Goal: Check status: Check status

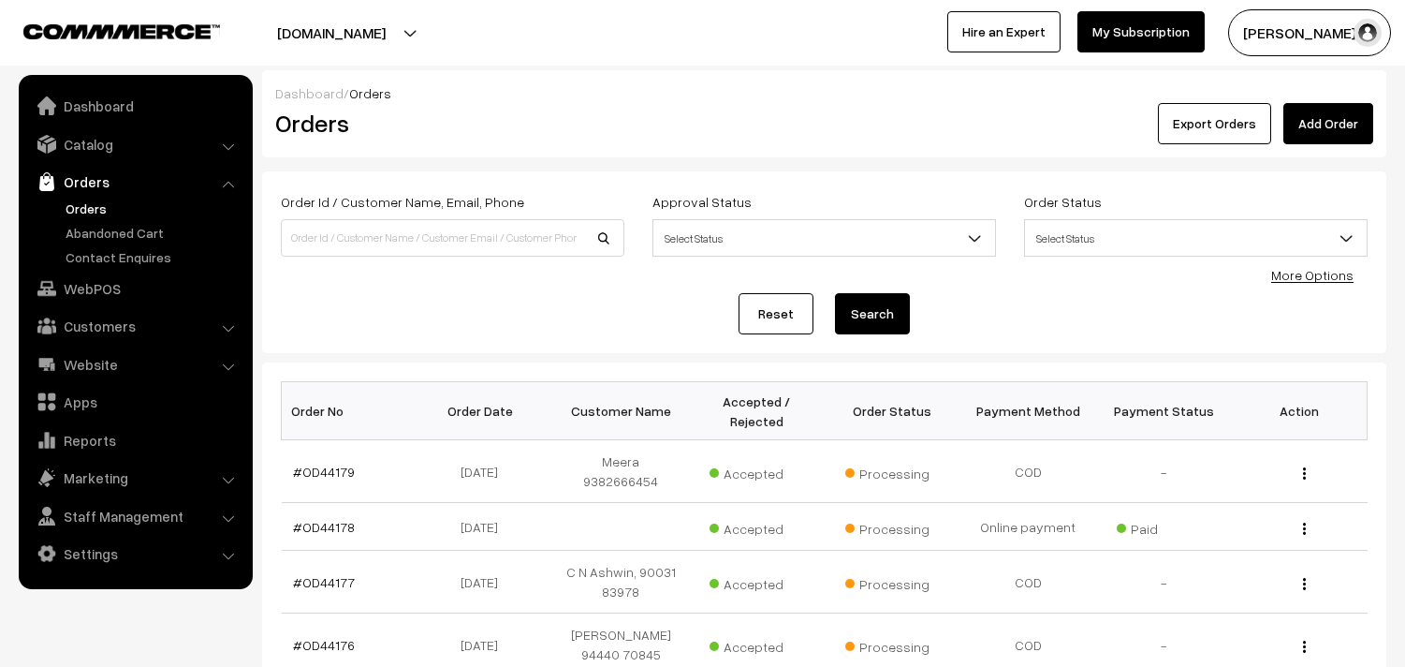
scroll to position [208, 0]
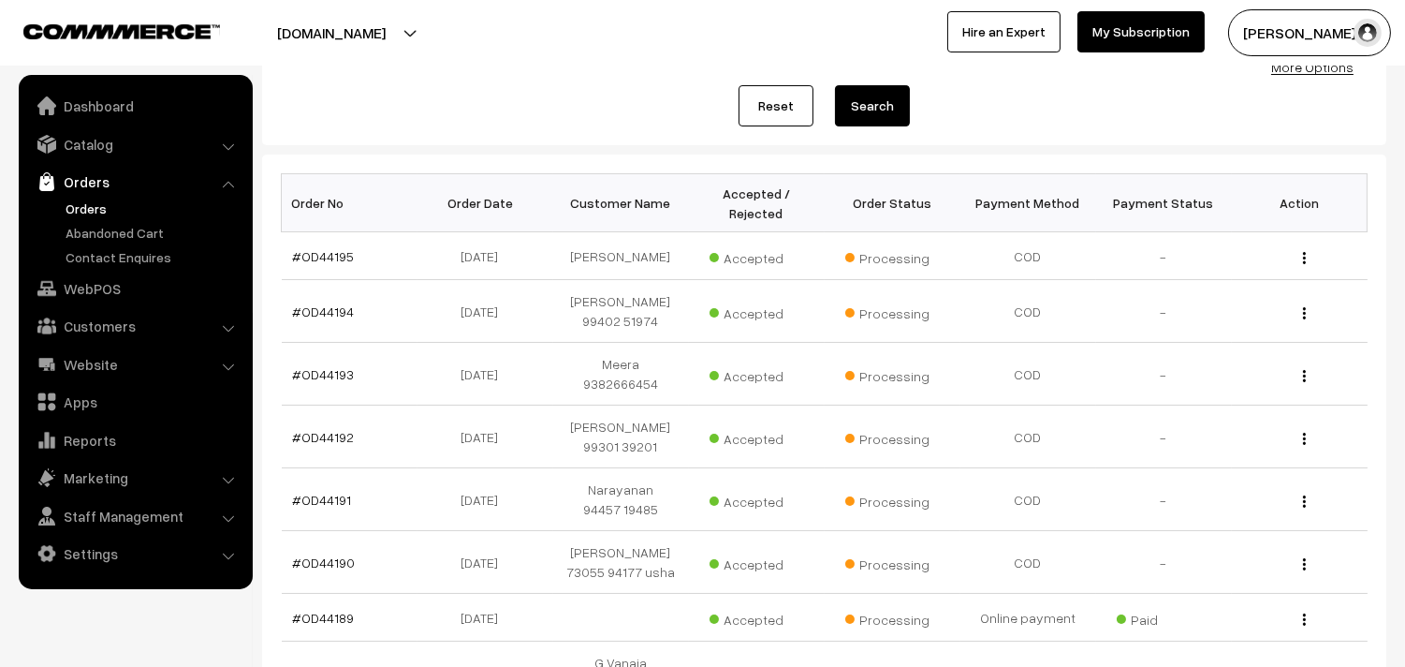
scroll to position [624, 0]
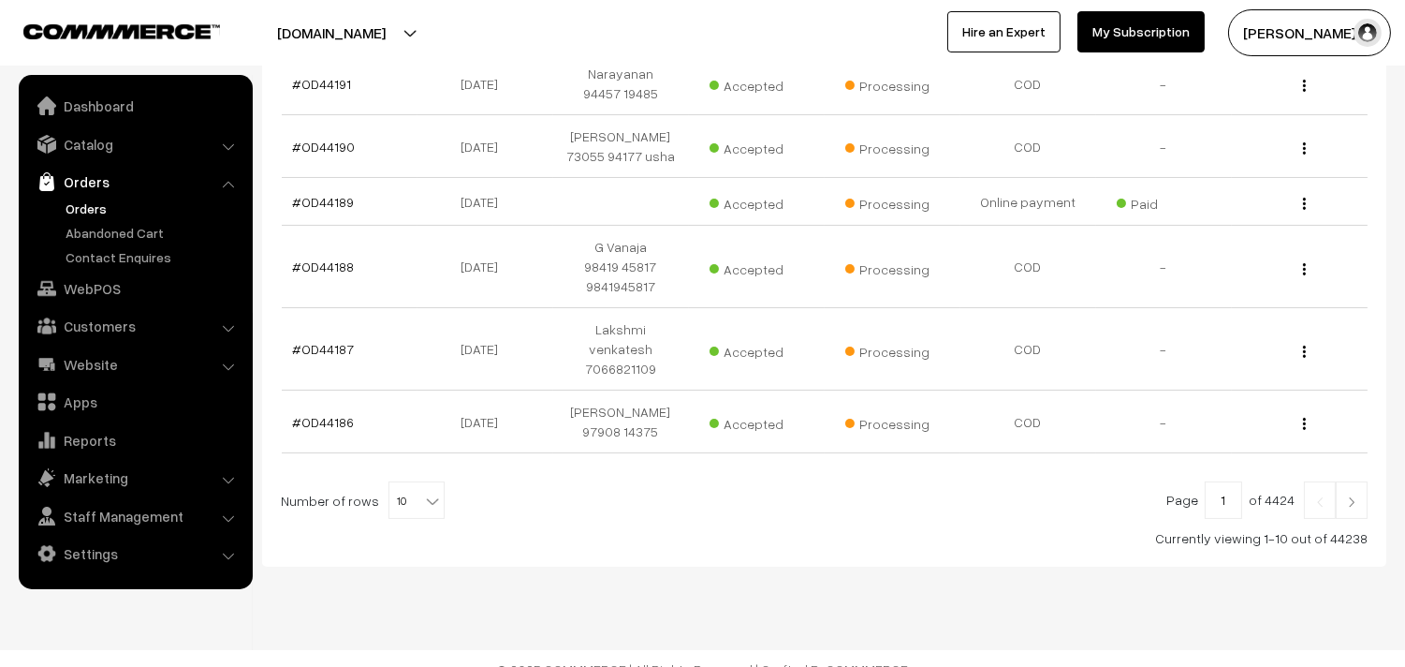
click at [97, 206] on link "Orders" at bounding box center [153, 208] width 185 height 20
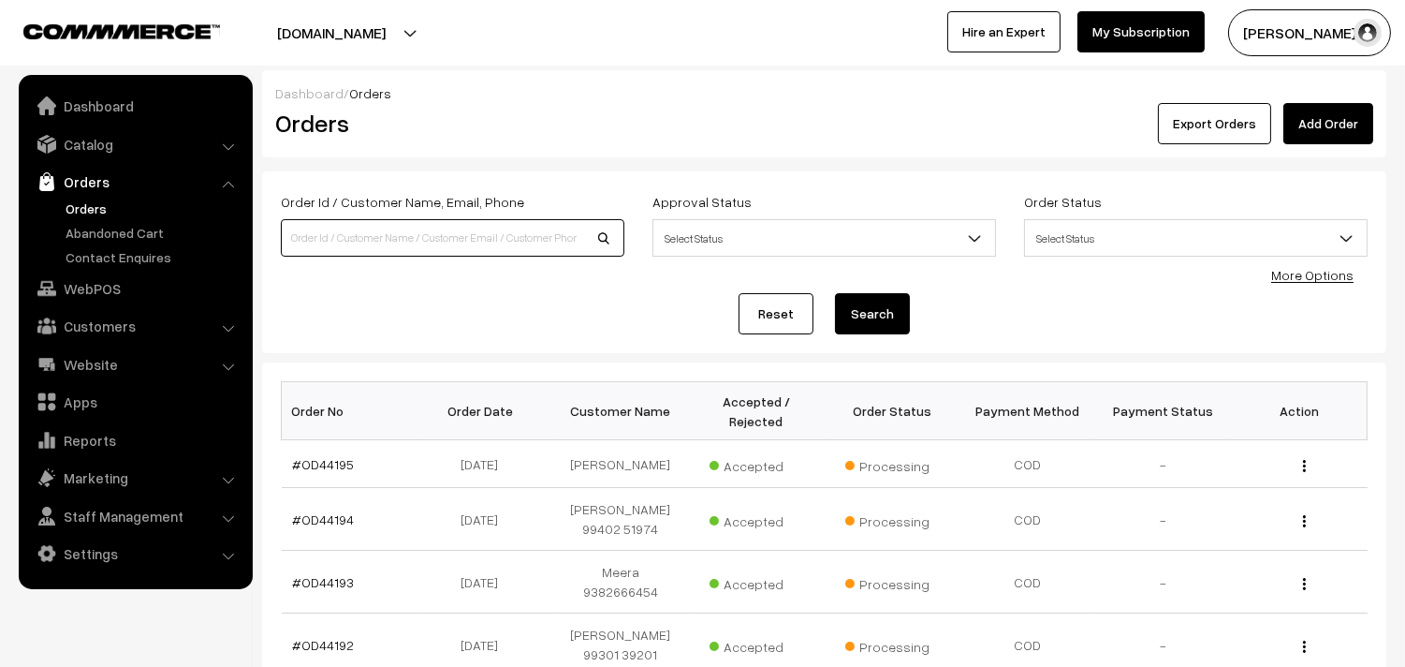
click at [360, 245] on input at bounding box center [453, 237] width 344 height 37
type input "OD43989"
click at [835, 293] on button "Search" at bounding box center [872, 313] width 75 height 41
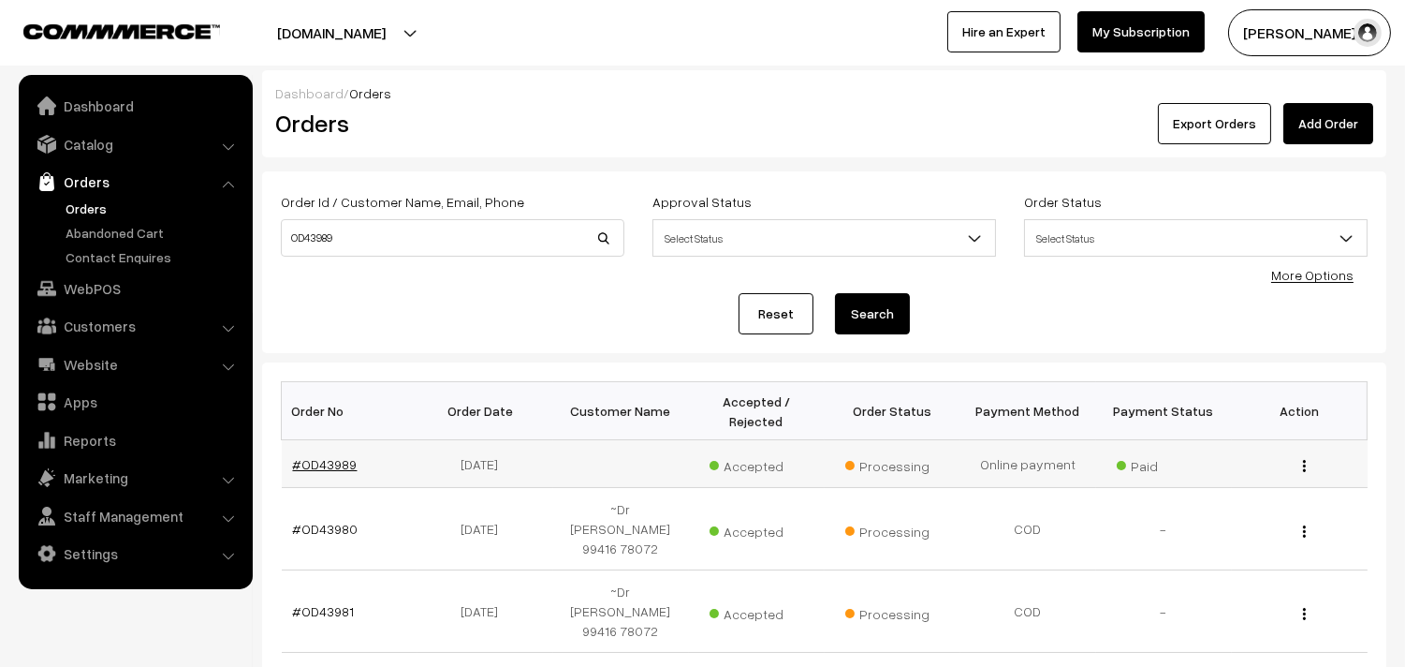
click at [342, 466] on link "#OD43989" at bounding box center [325, 464] width 65 height 16
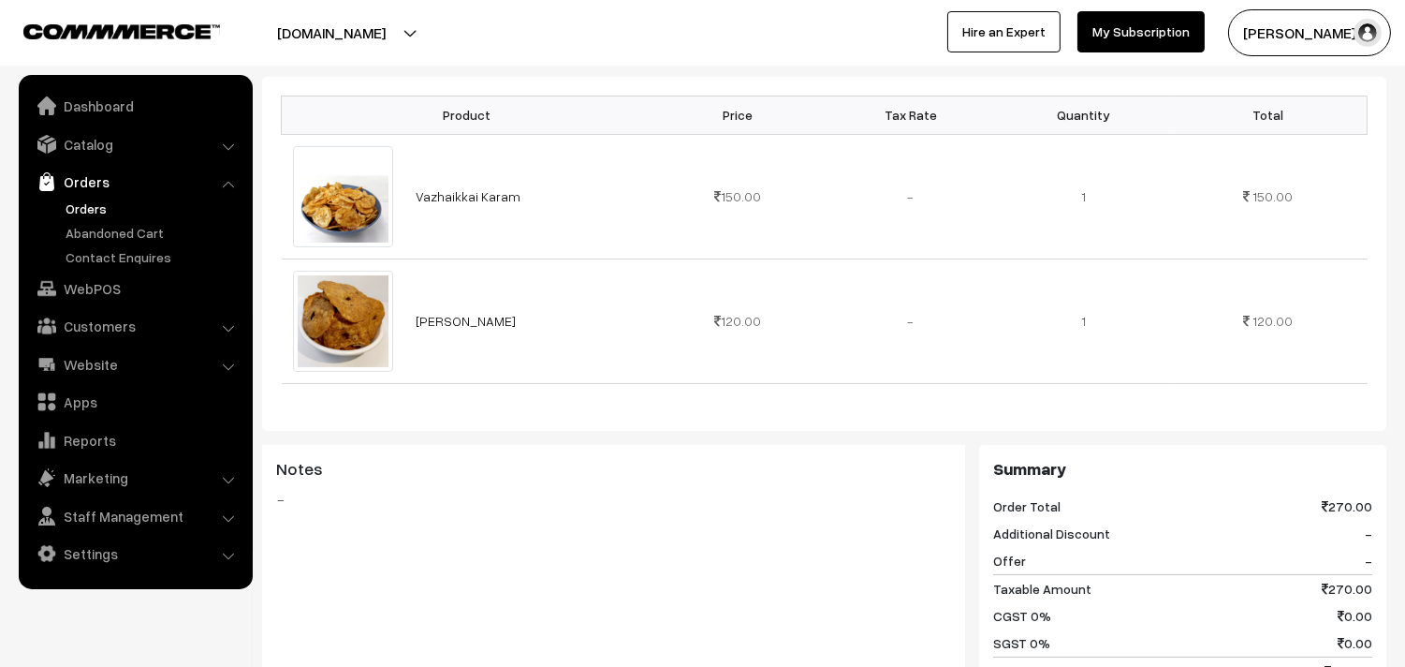
scroll to position [520, 0]
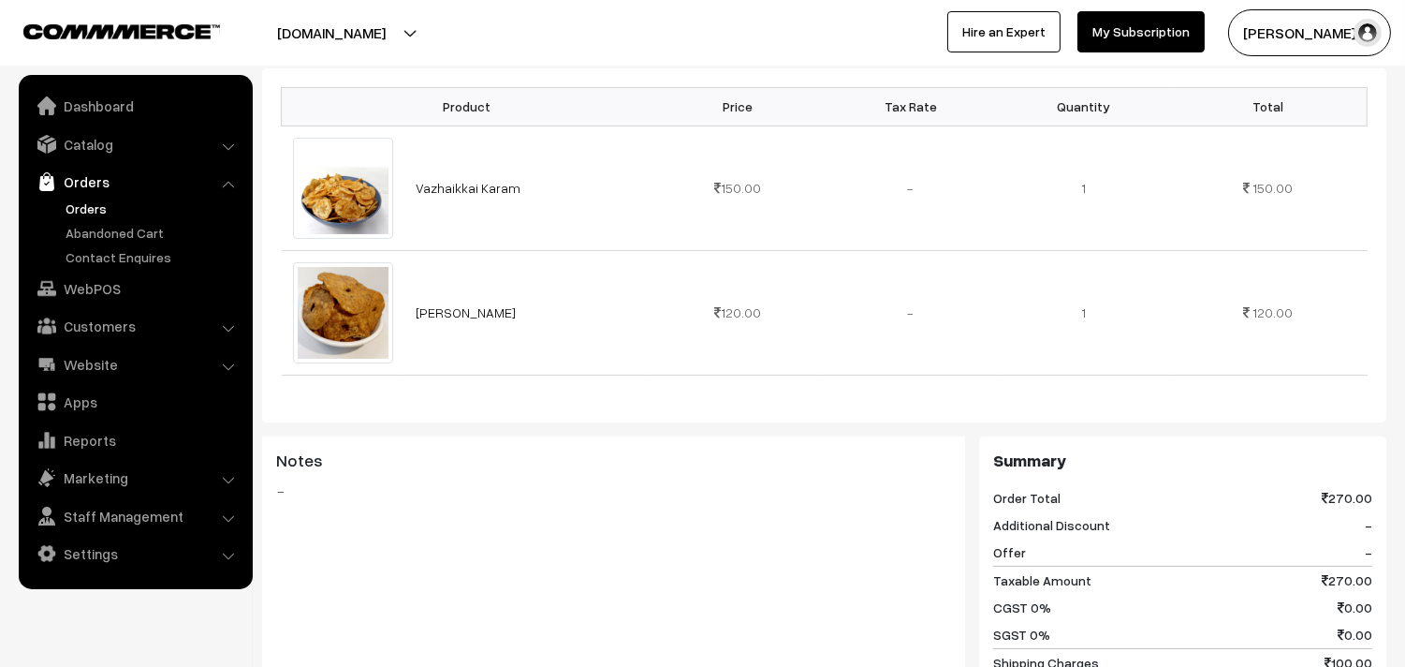
click at [82, 203] on link "Orders" at bounding box center [153, 208] width 185 height 20
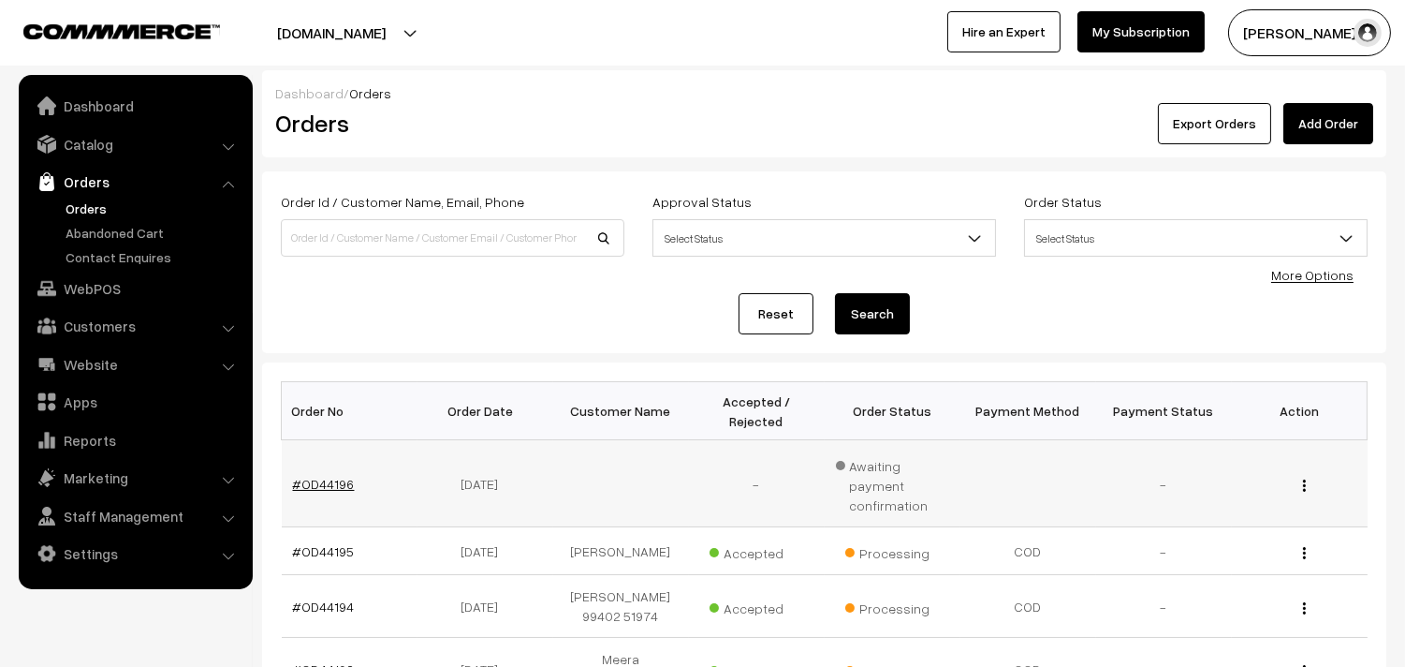
click at [326, 476] on link "#OD44196" at bounding box center [324, 484] width 62 height 16
click at [314, 482] on td "#OD44196" at bounding box center [350, 483] width 136 height 87
click at [314, 476] on link "#OD44196" at bounding box center [324, 484] width 62 height 16
click at [328, 476] on link "#OD44196" at bounding box center [324, 484] width 62 height 16
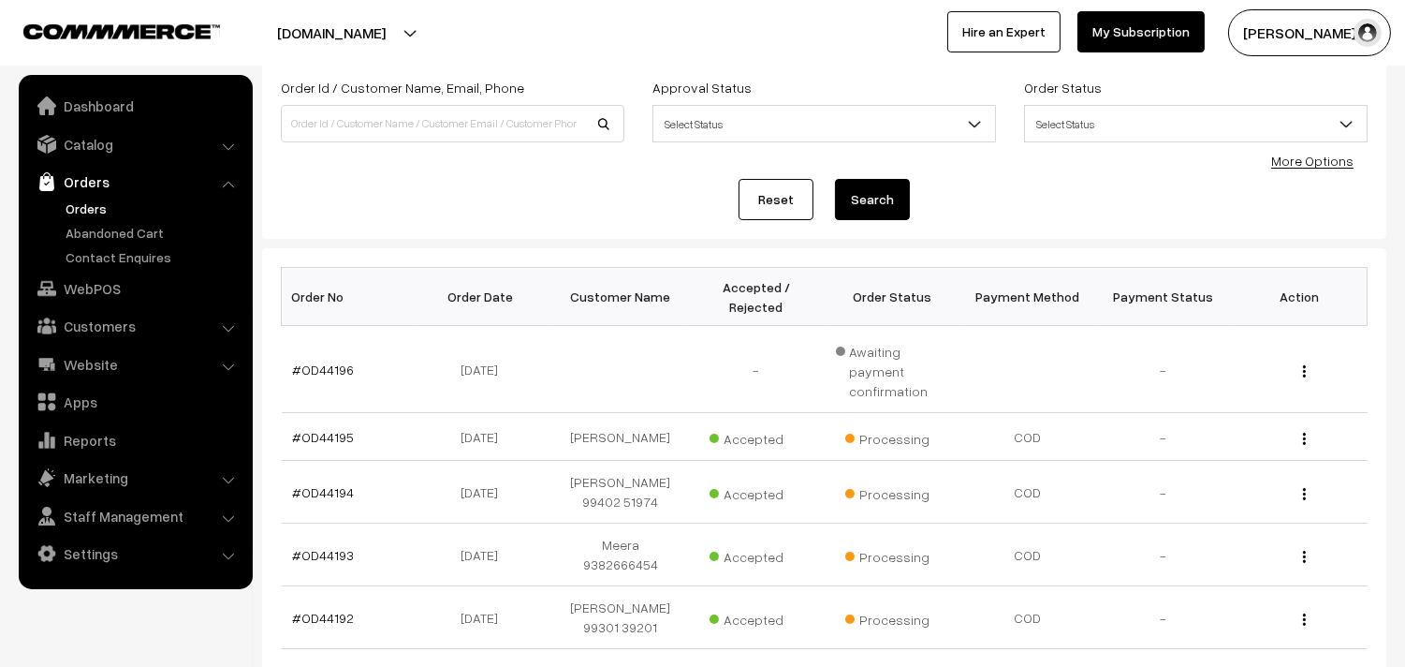
scroll to position [208, 0]
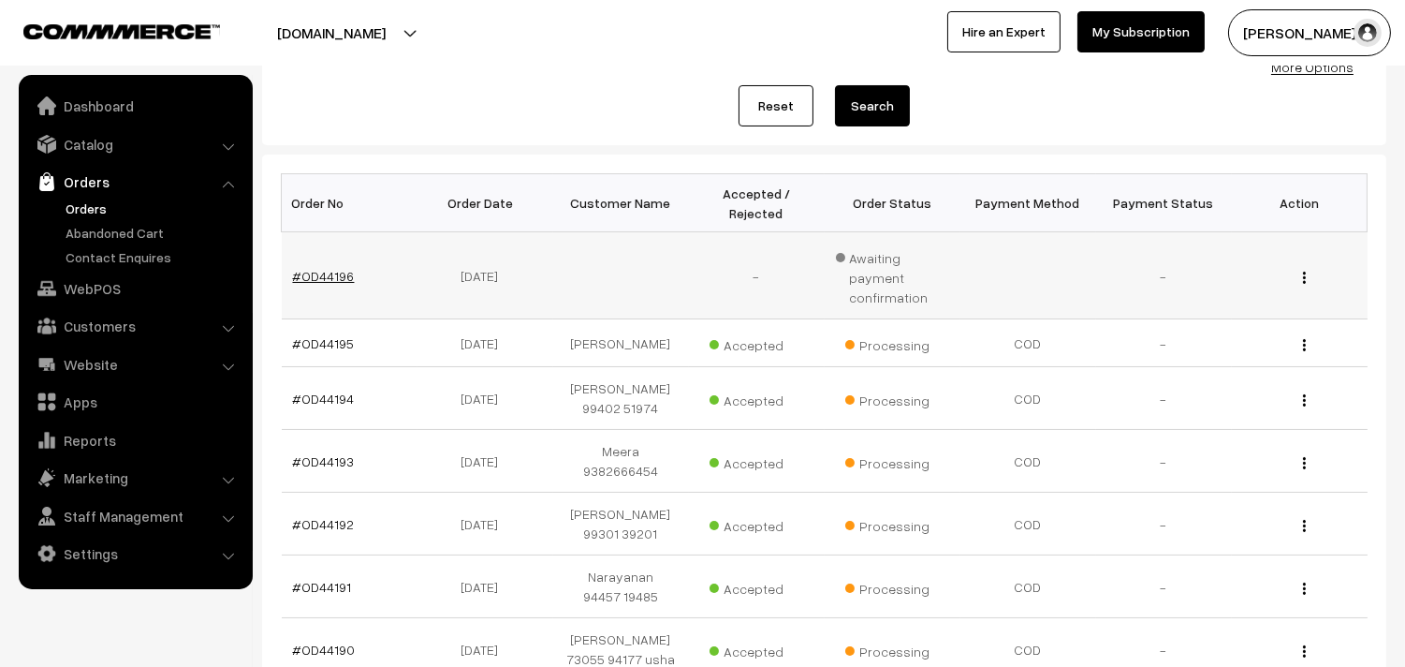
click at [314, 268] on link "#OD44196" at bounding box center [324, 276] width 62 height 16
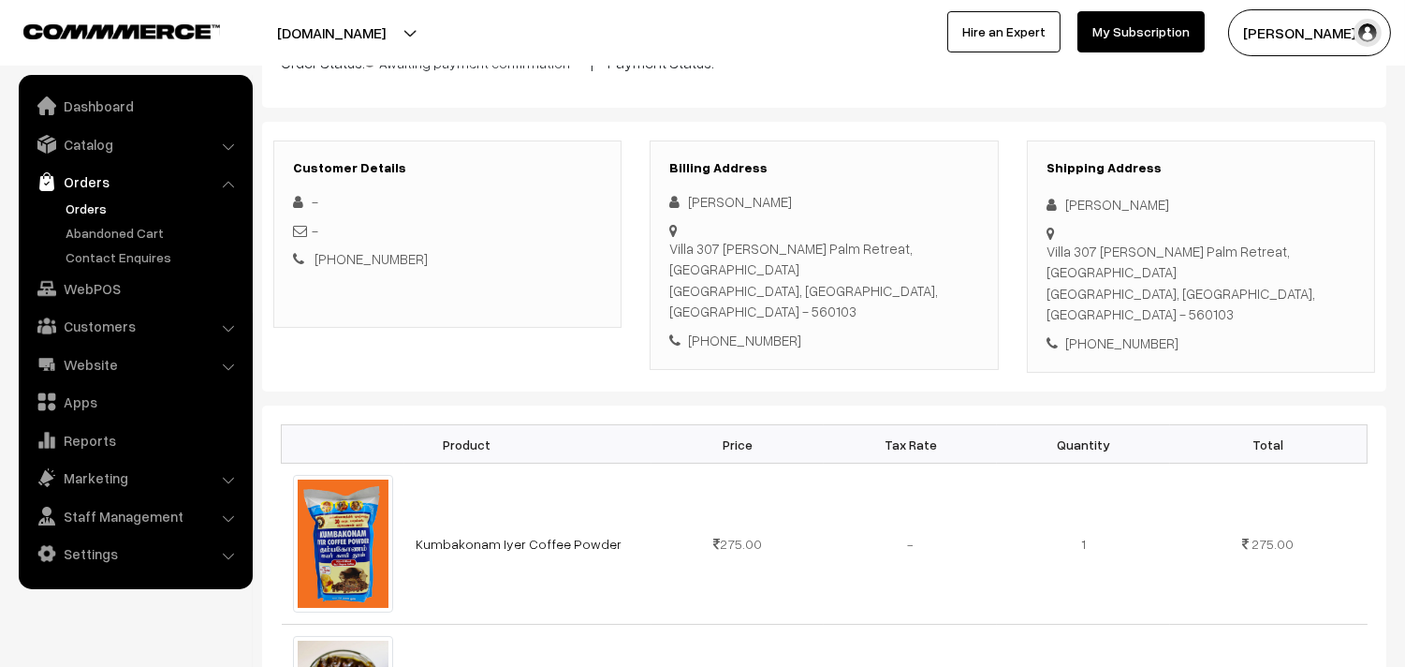
scroll to position [208, 0]
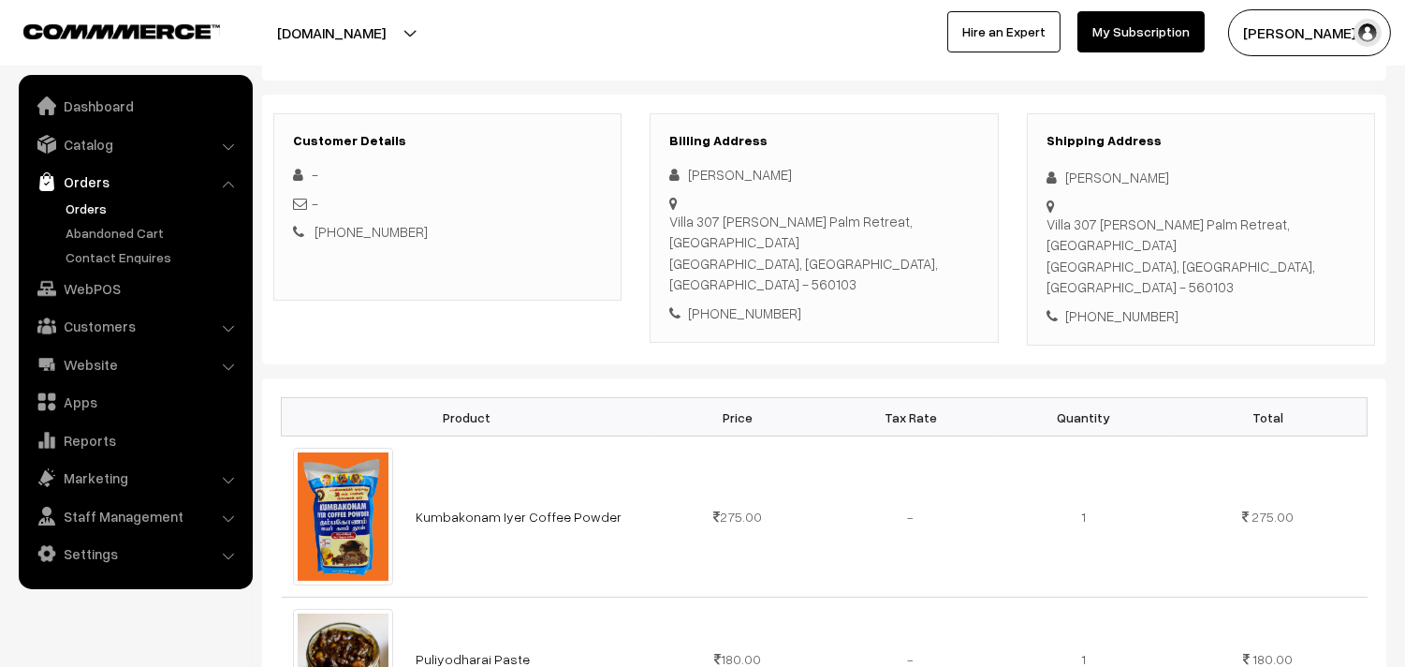
drag, startPoint x: 918, startPoint y: 221, endPoint x: 877, endPoint y: 229, distance: 41.1
click at [877, 229] on div "Villa [STREET_ADDRESS][PERSON_NAME] - 560103" at bounding box center [823, 253] width 309 height 84
drag, startPoint x: 687, startPoint y: 198, endPoint x: 611, endPoint y: 641, distance: 449.3
click at [910, 230] on div "Villa 307 Adarsh Palm Retreat, Bellandur Bangalore, Karnataka, India - 560103" at bounding box center [823, 253] width 309 height 84
copy div "Villa 307 Adarsh Palm Retreat, Bellandur Bangalore, Karnataka, India - 560103"
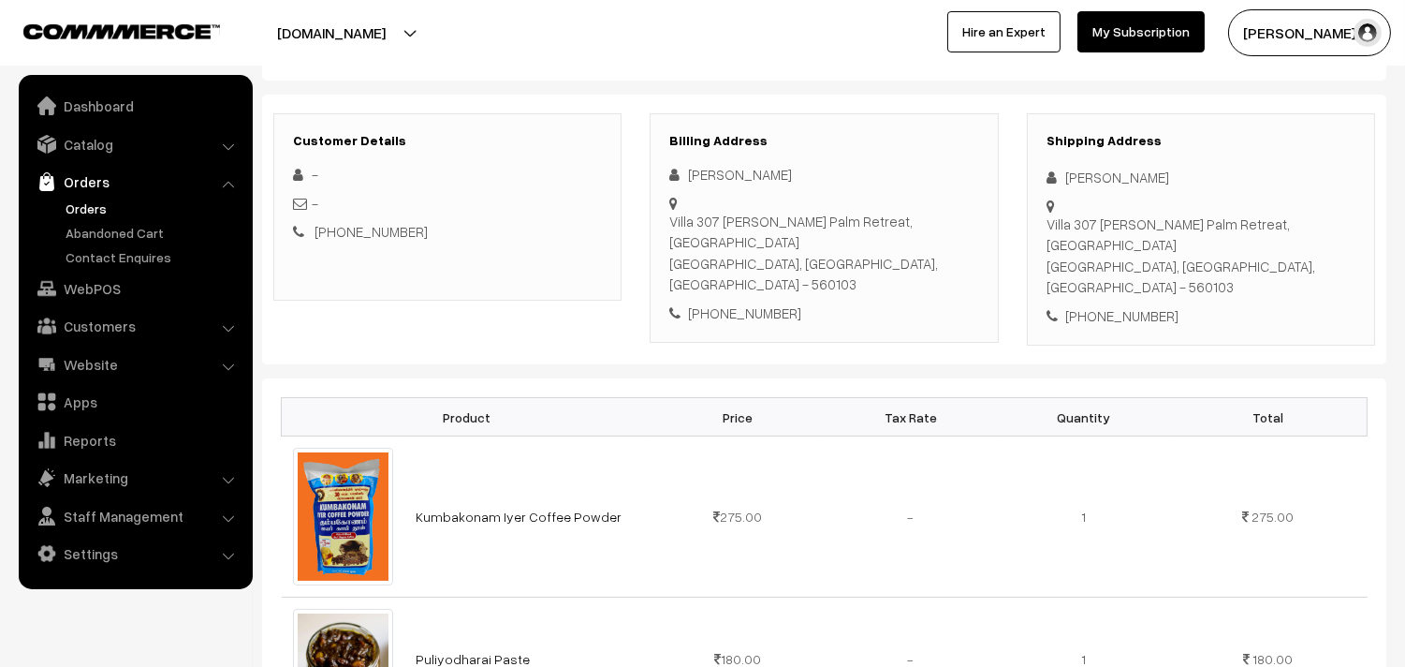
click at [78, 215] on link "Orders" at bounding box center [153, 208] width 185 height 20
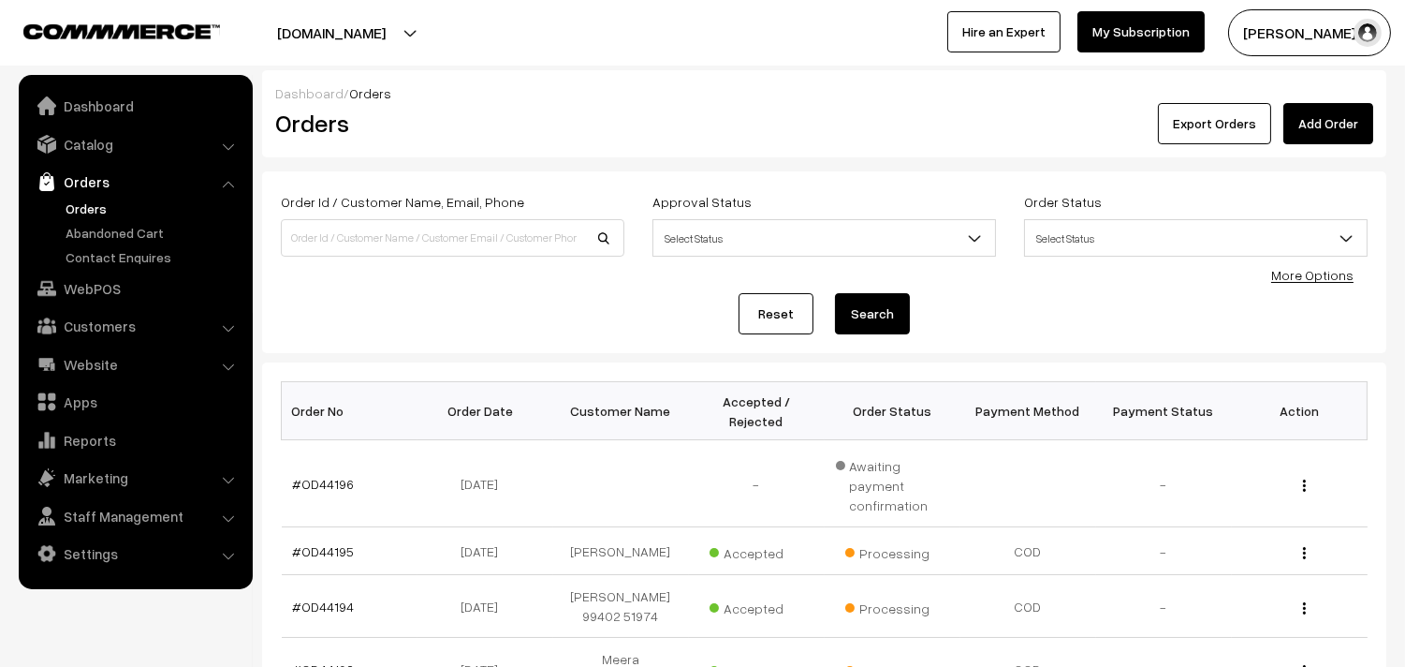
click at [81, 211] on link "Orders" at bounding box center [153, 208] width 185 height 20
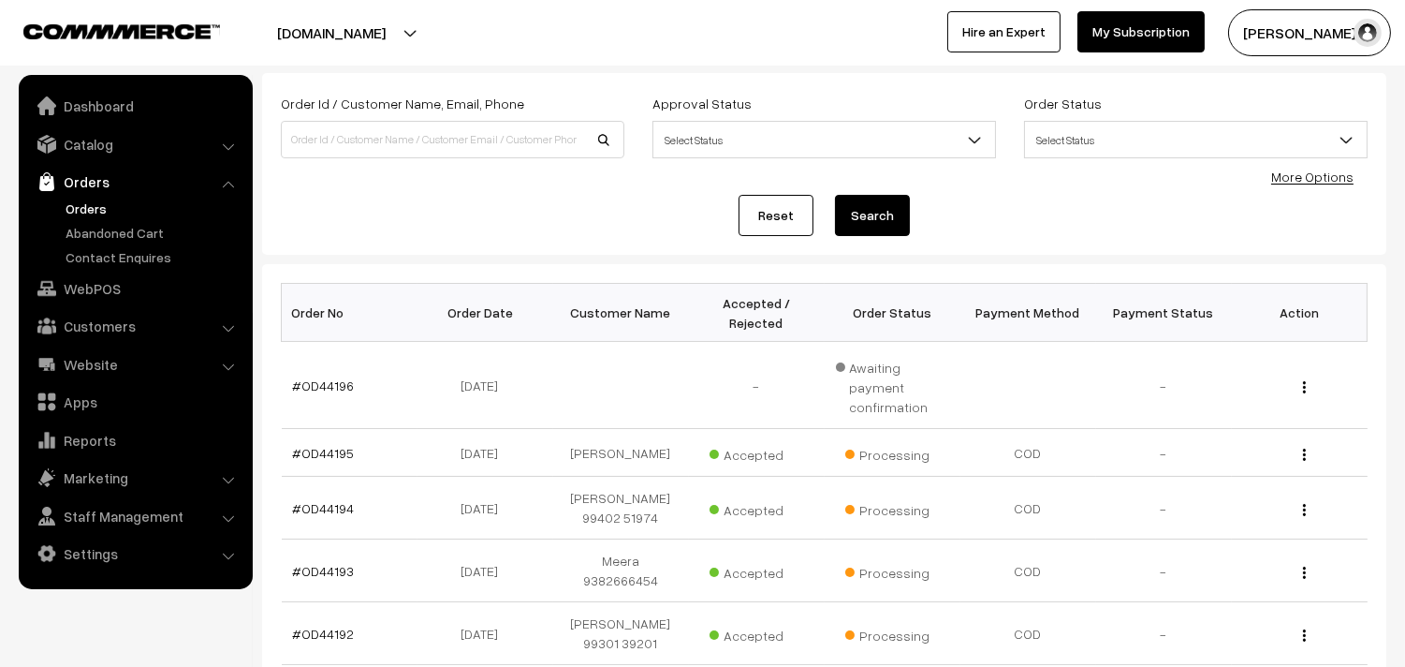
scroll to position [104, 0]
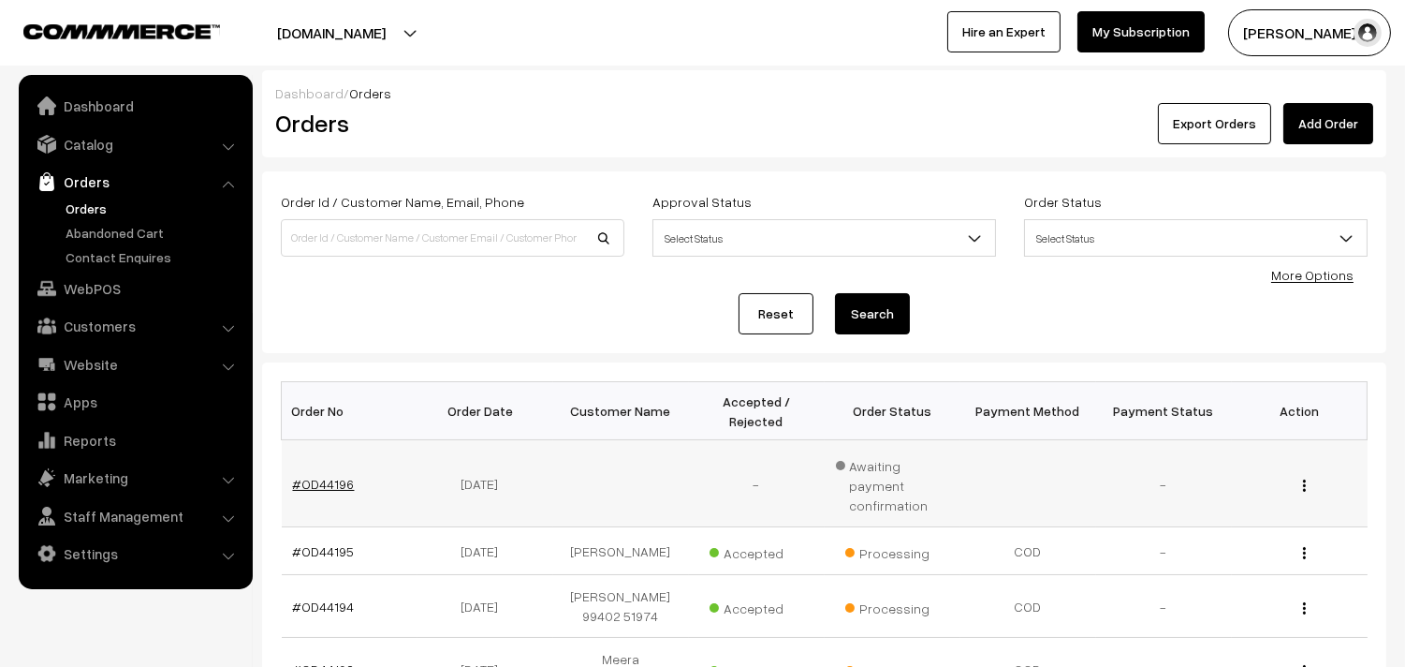
click at [323, 476] on link "#OD44196" at bounding box center [324, 484] width 62 height 16
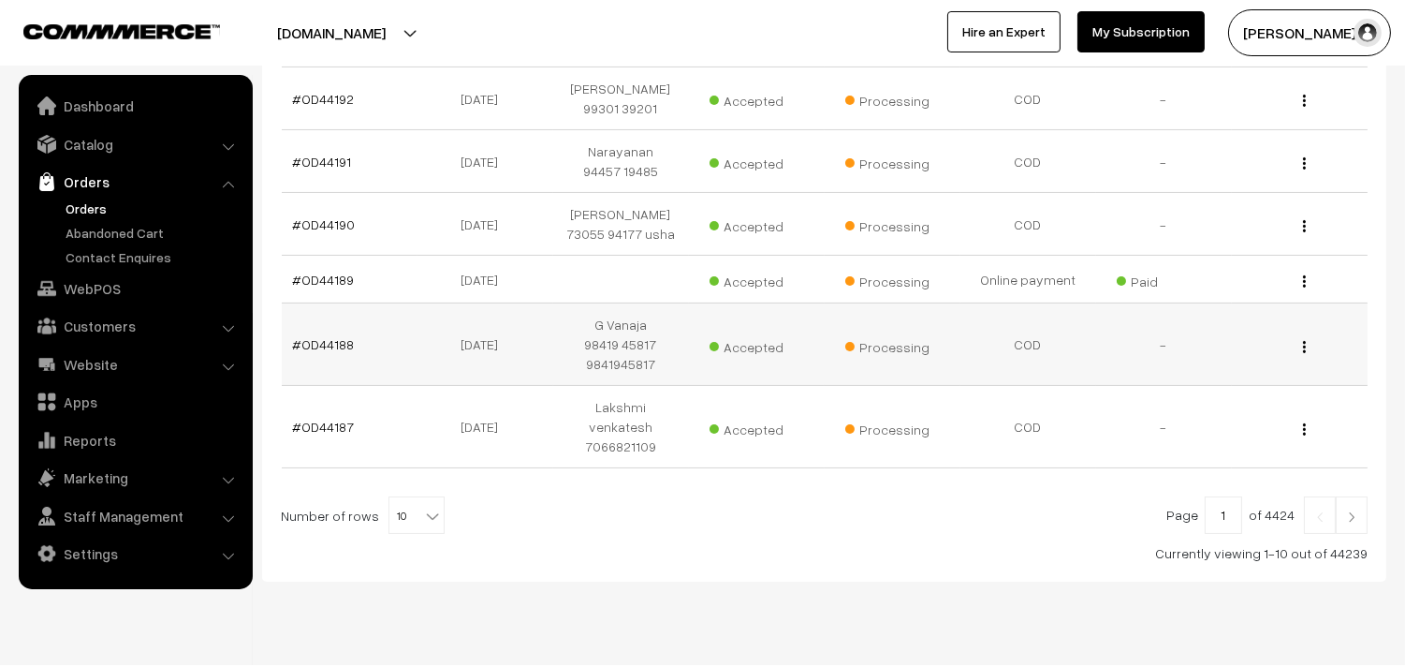
scroll to position [637, 0]
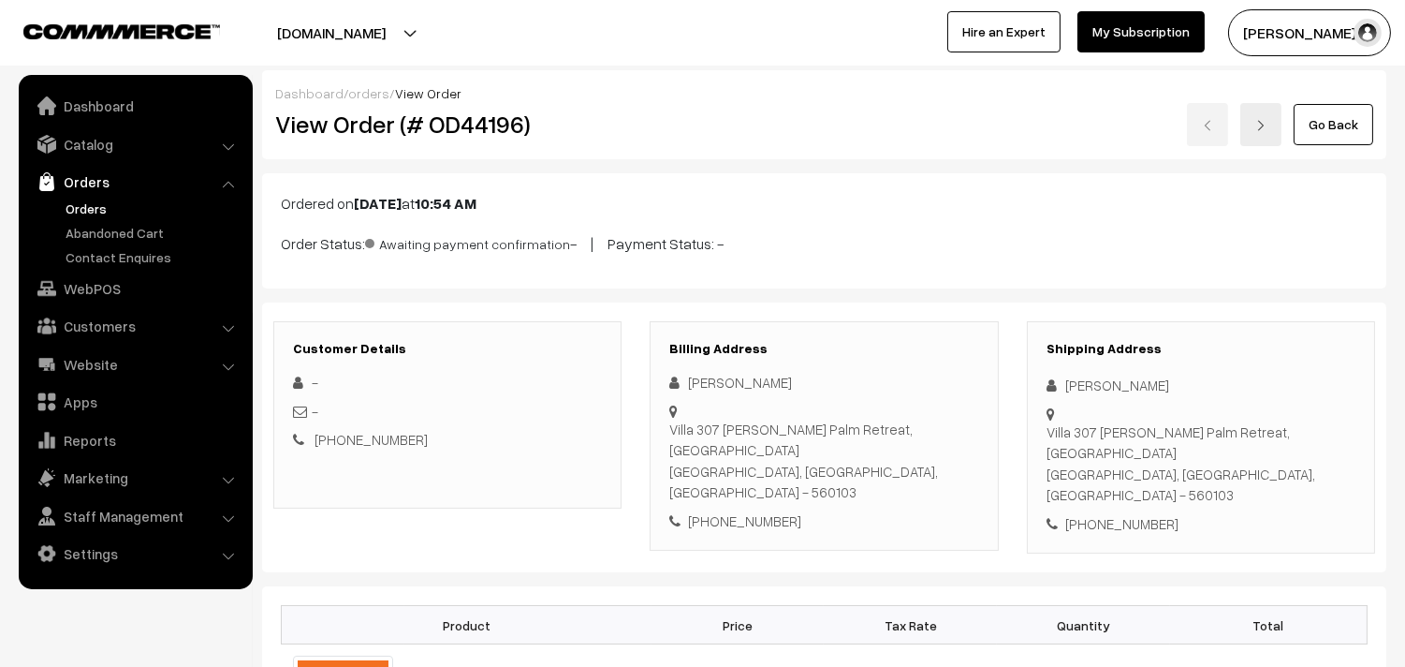
click at [1343, 128] on link "Go Back" at bounding box center [1334, 124] width 80 height 41
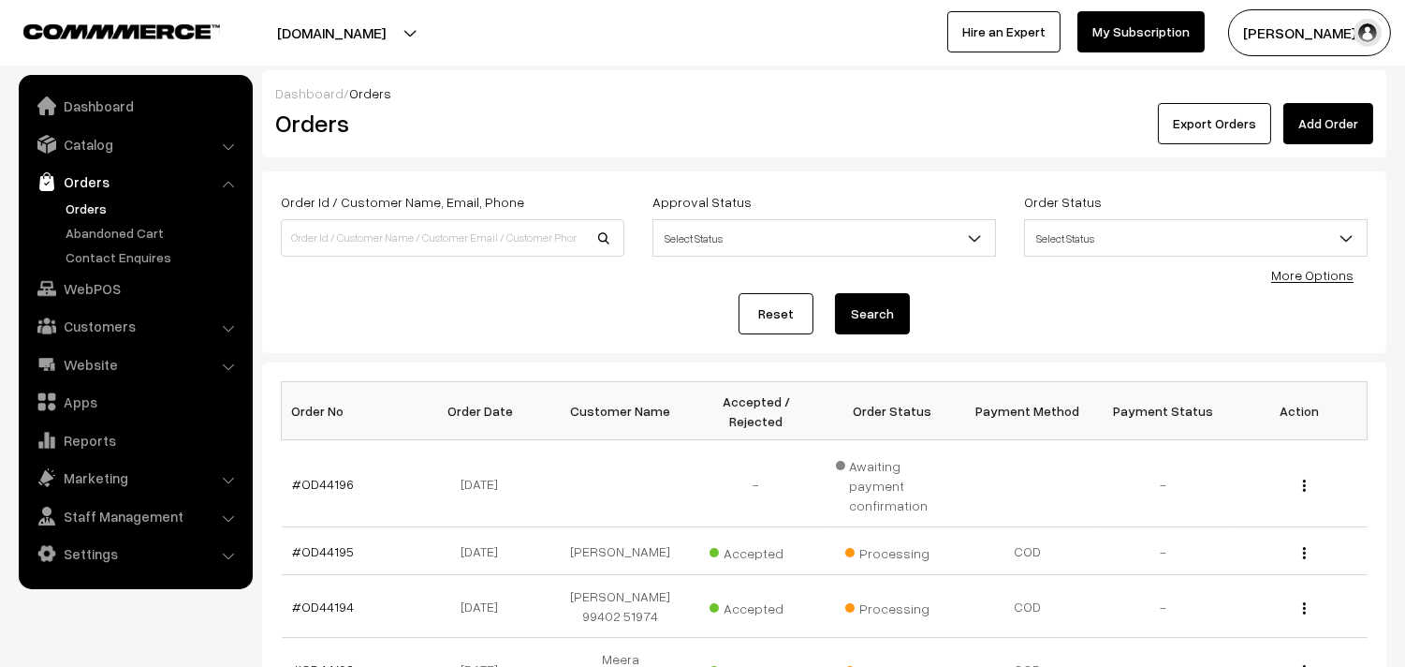
click at [116, 549] on link "Settings" at bounding box center [134, 553] width 223 height 34
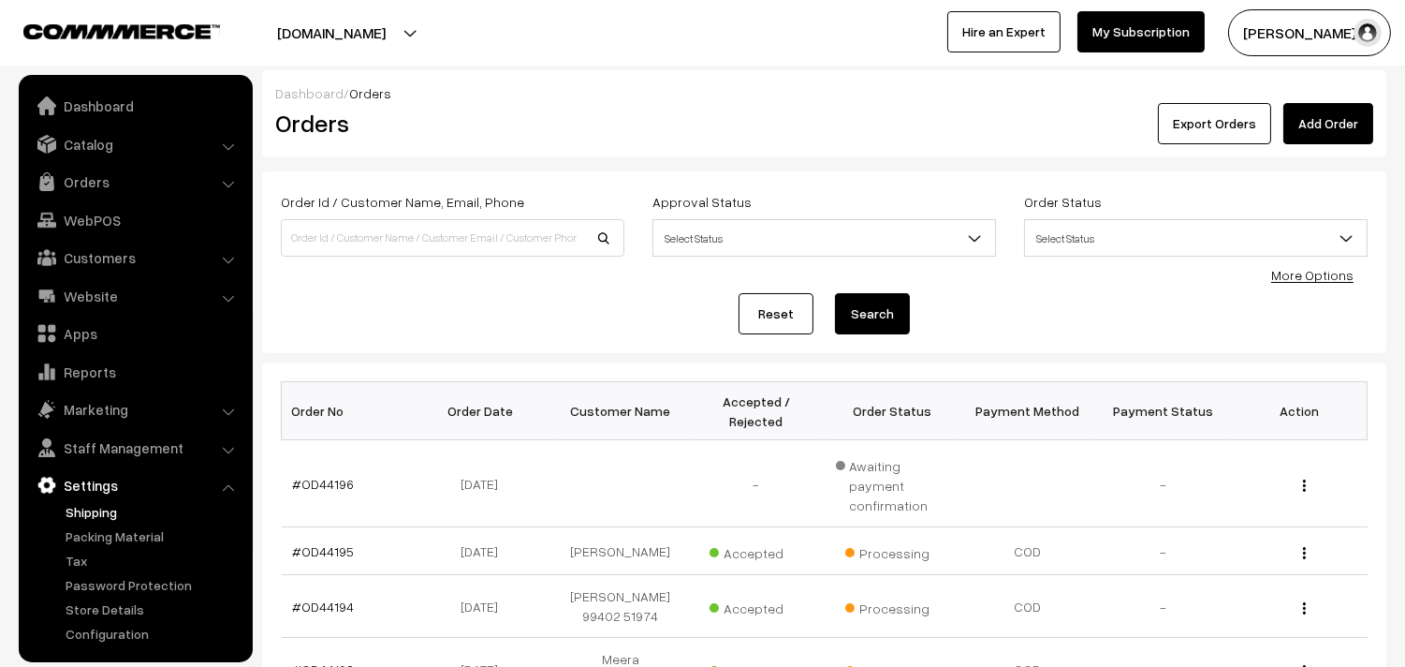
click at [99, 506] on link "Shipping" at bounding box center [153, 512] width 185 height 20
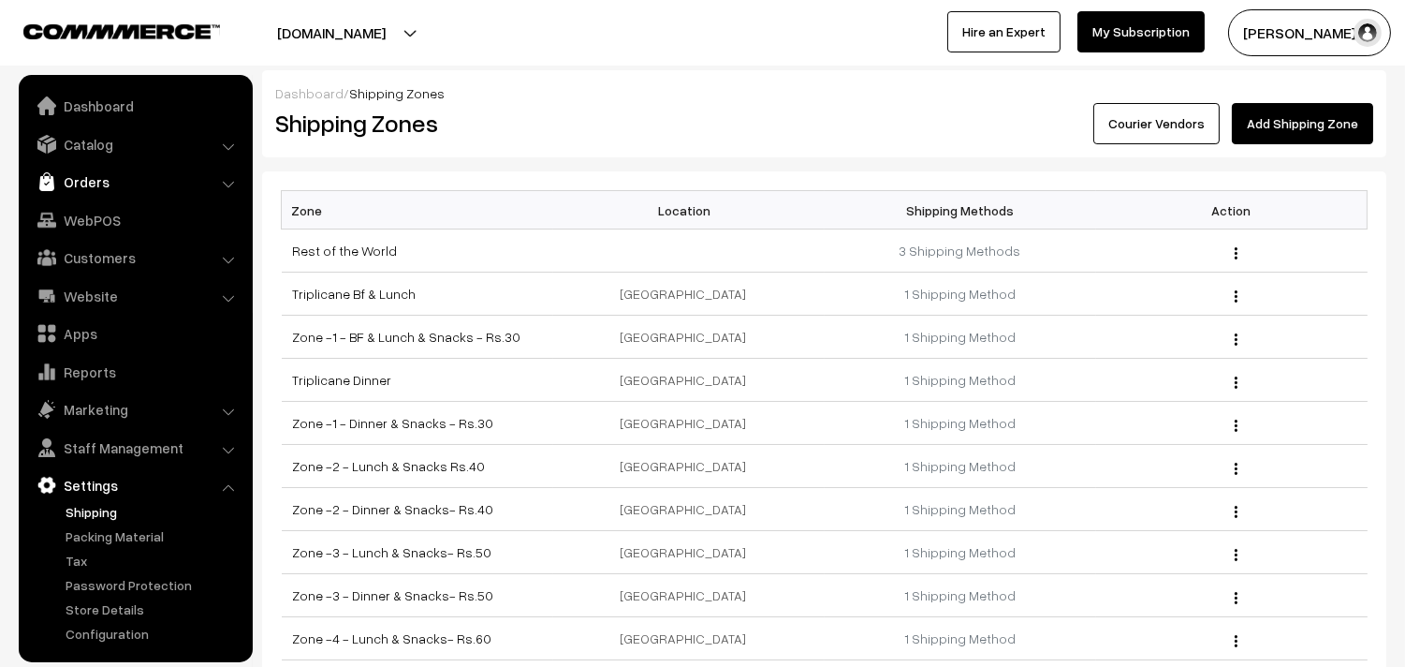
click at [70, 172] on link "Orders" at bounding box center [134, 182] width 223 height 34
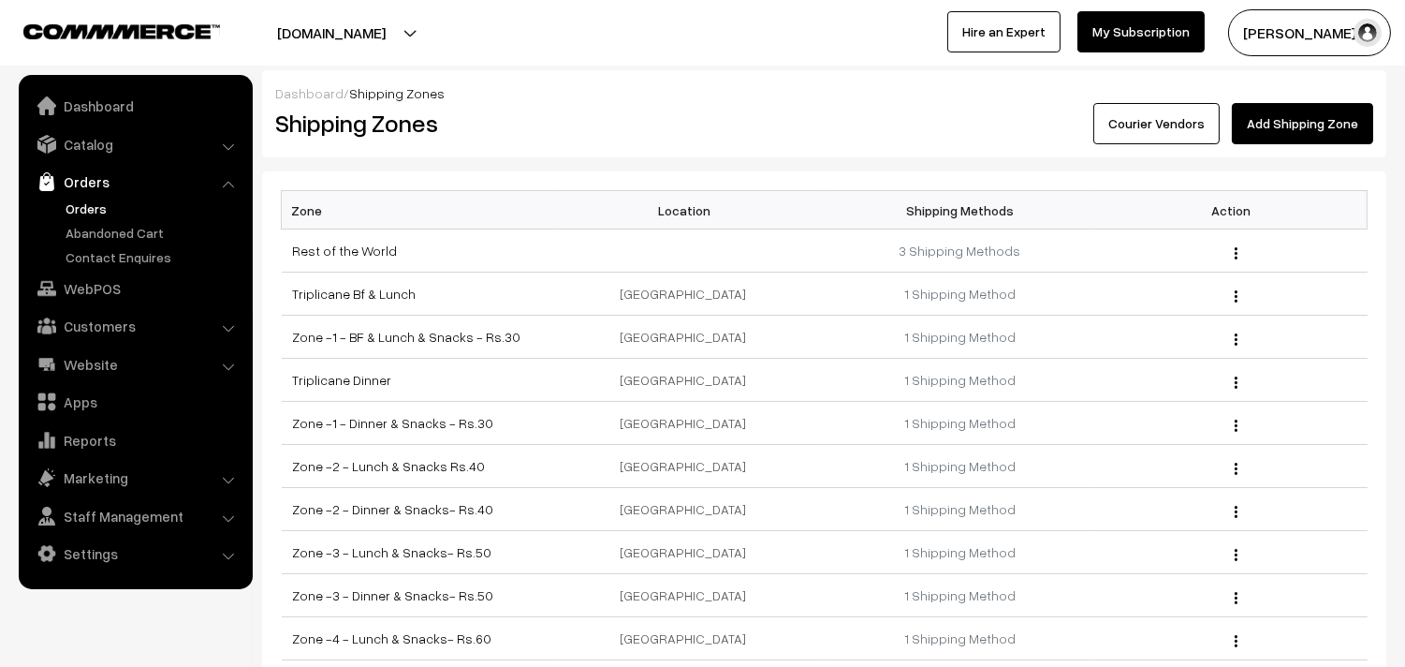
click at [84, 201] on link "Orders" at bounding box center [153, 208] width 185 height 20
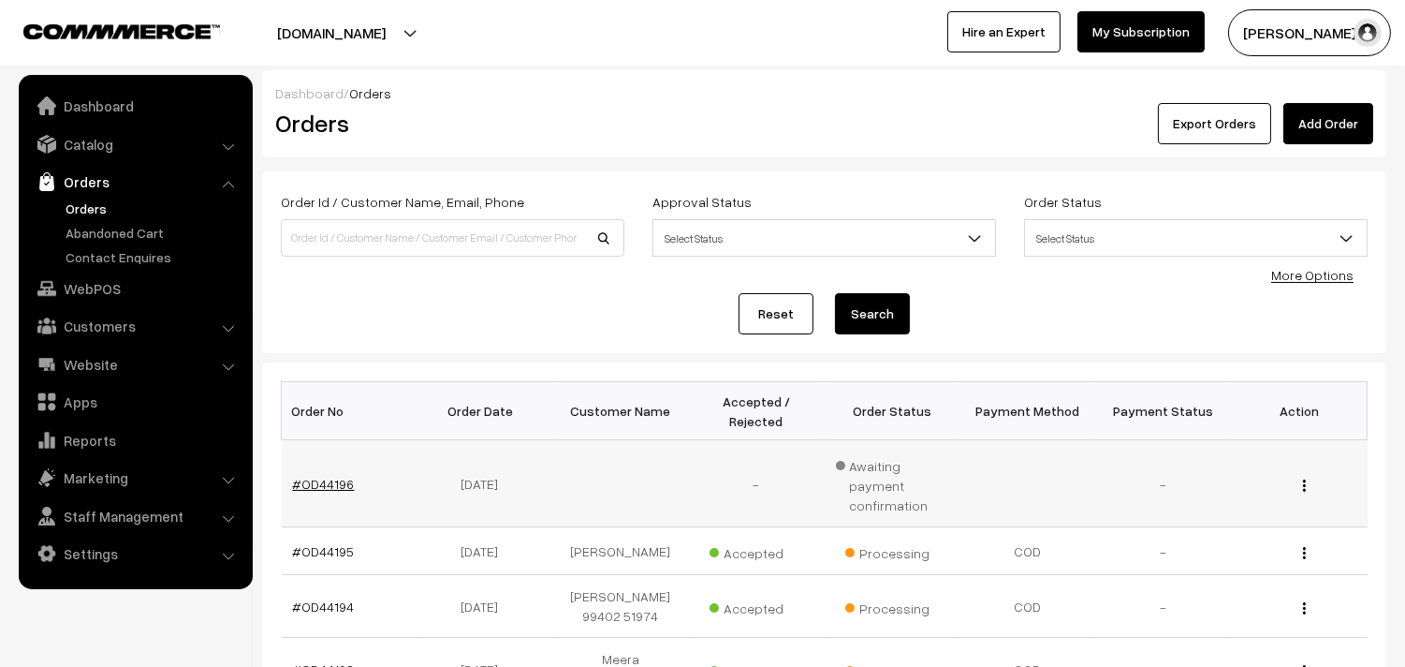
click at [343, 476] on link "#OD44196" at bounding box center [324, 484] width 62 height 16
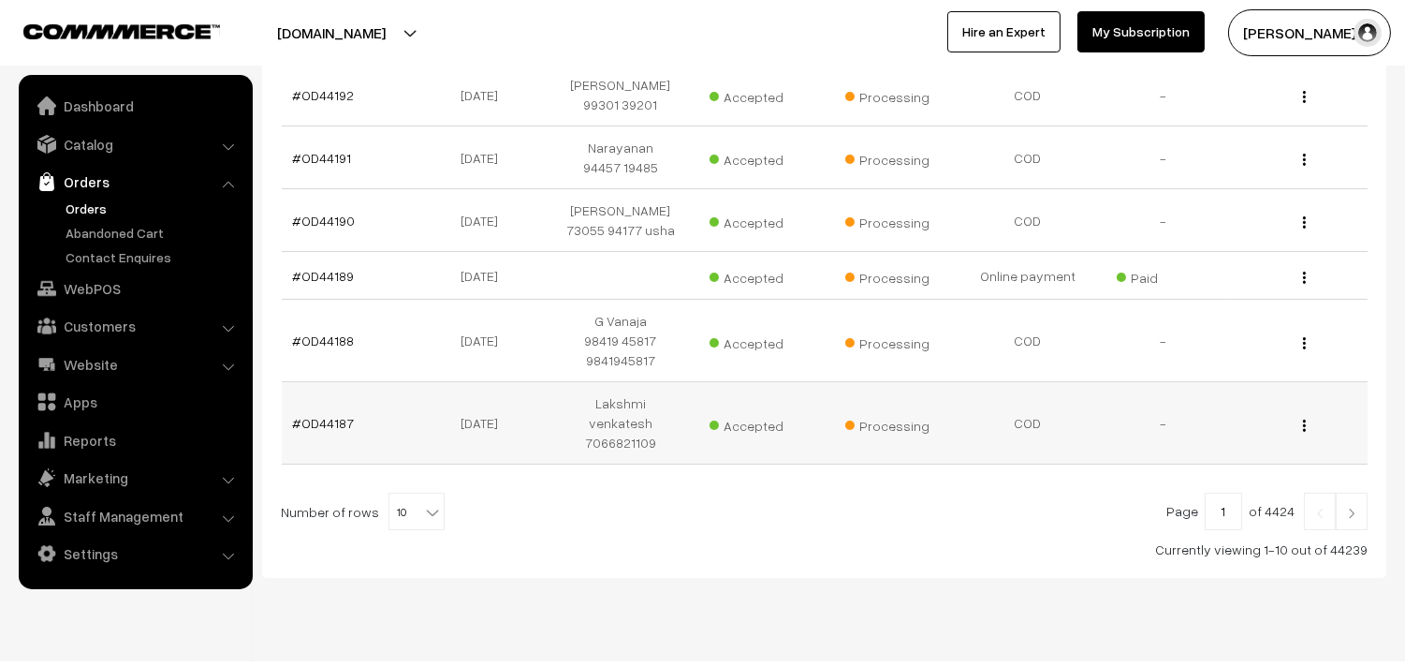
scroll to position [628, 0]
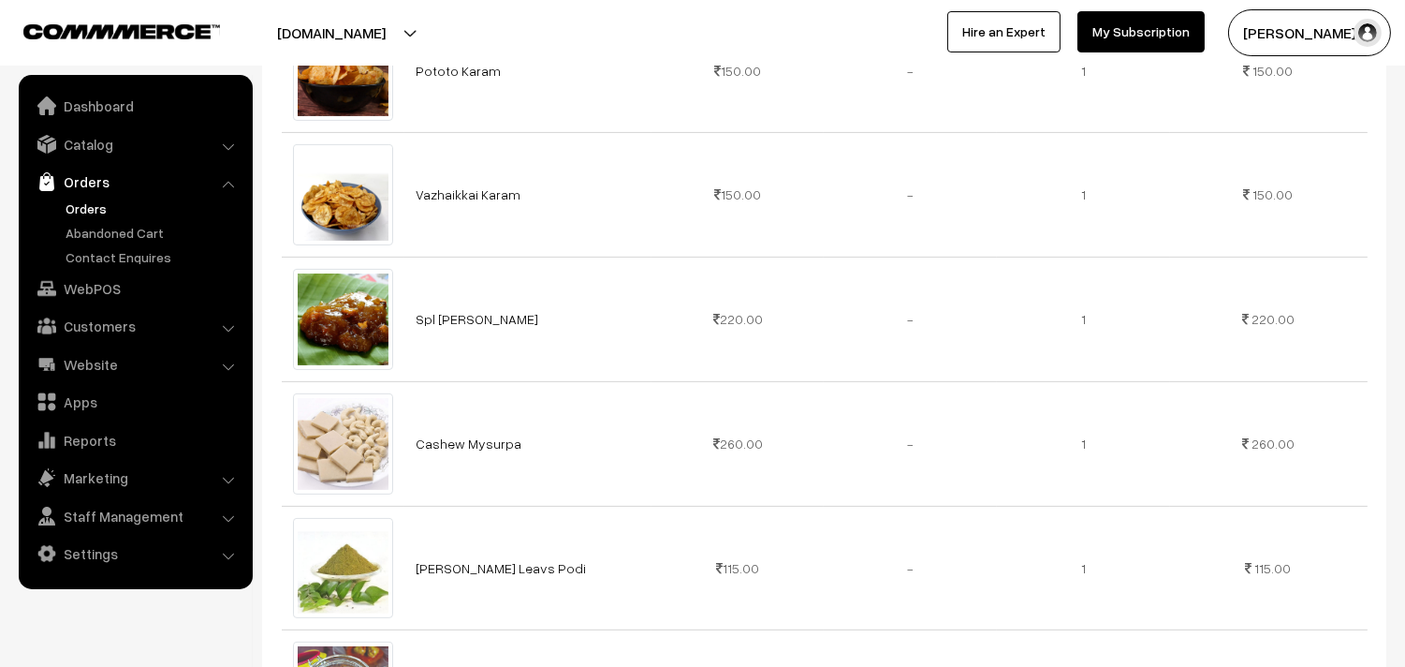
scroll to position [1248, 0]
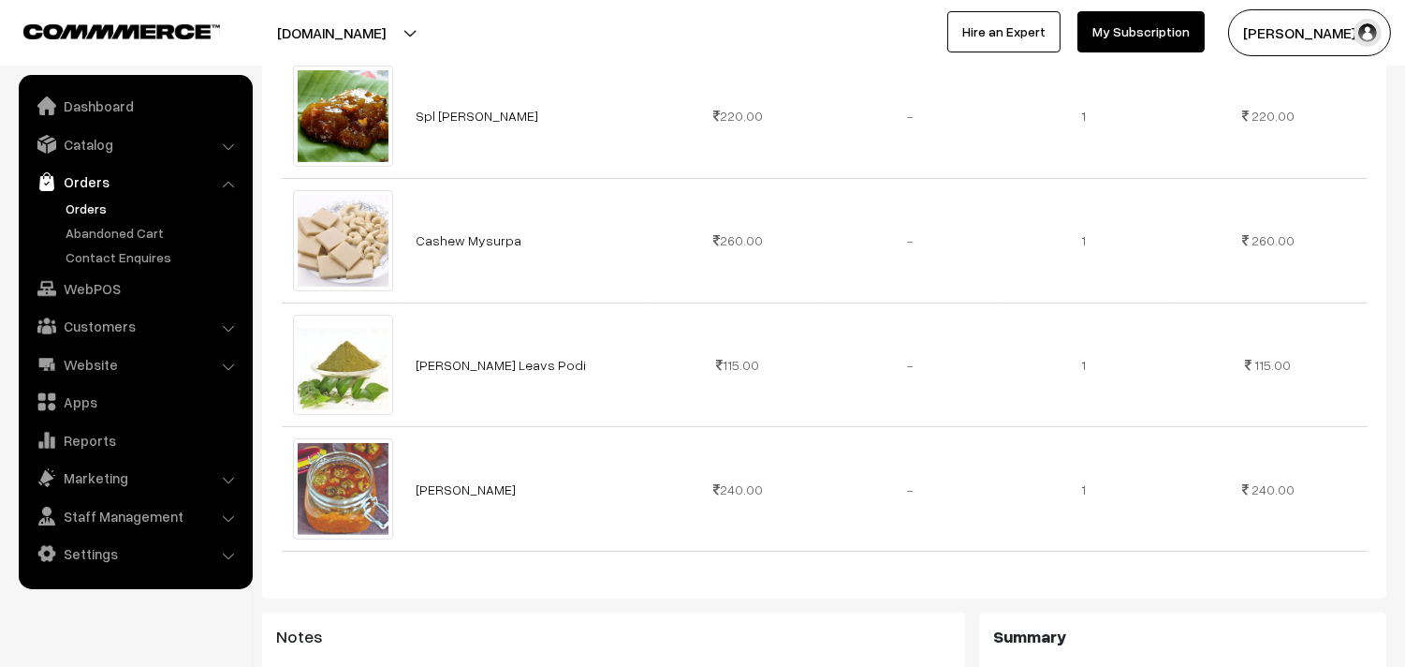
click at [87, 210] on link "Orders" at bounding box center [153, 208] width 185 height 20
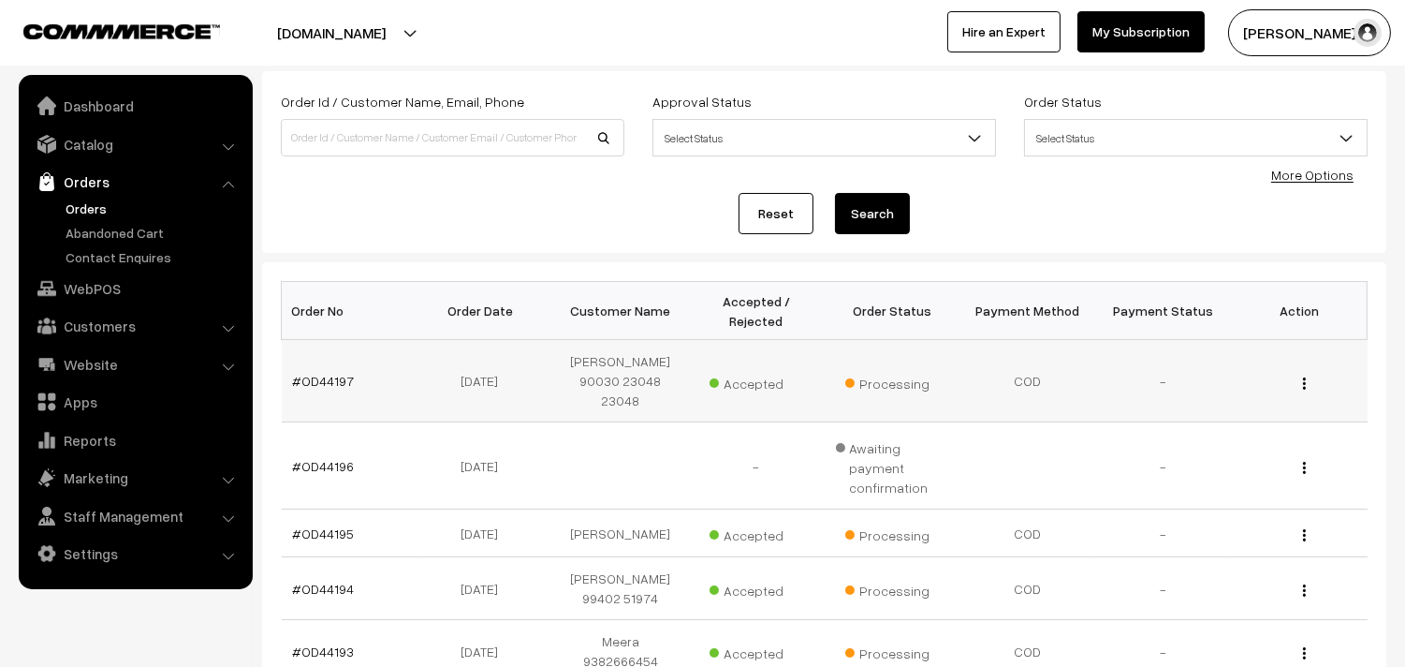
scroll to position [208, 0]
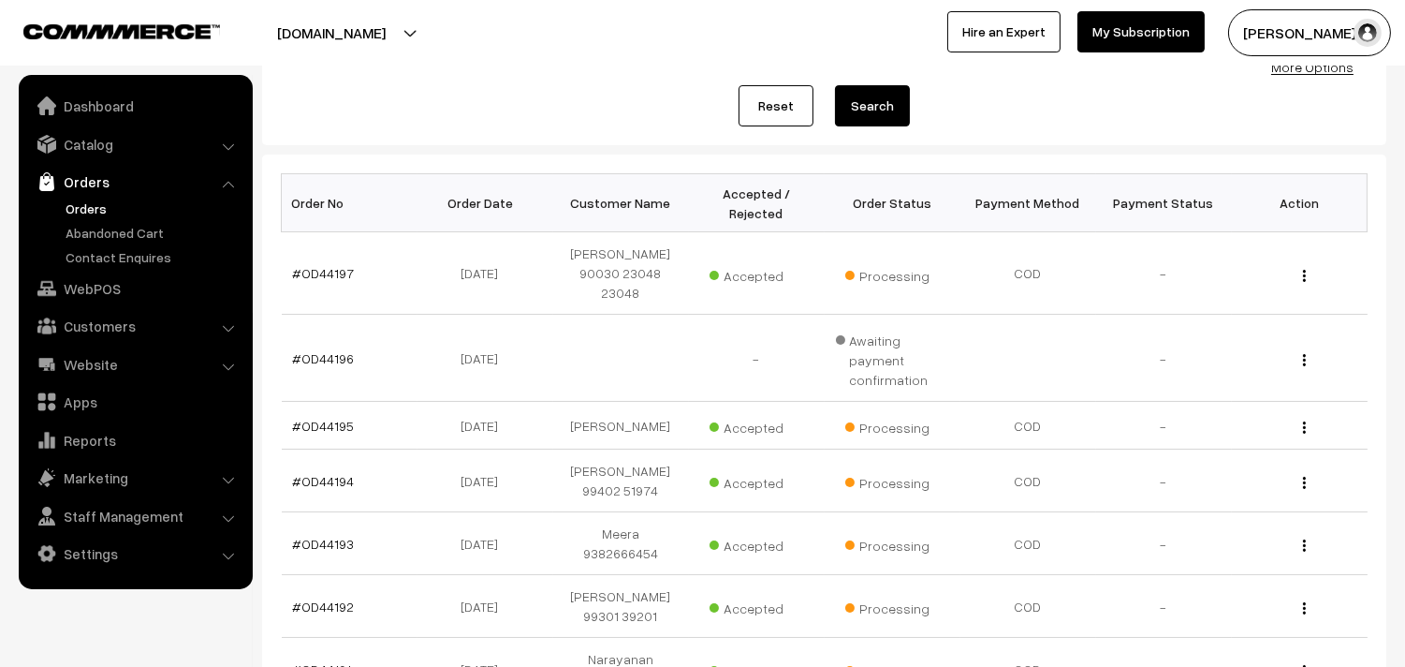
click at [85, 539] on link "Settings" at bounding box center [134, 553] width 223 height 34
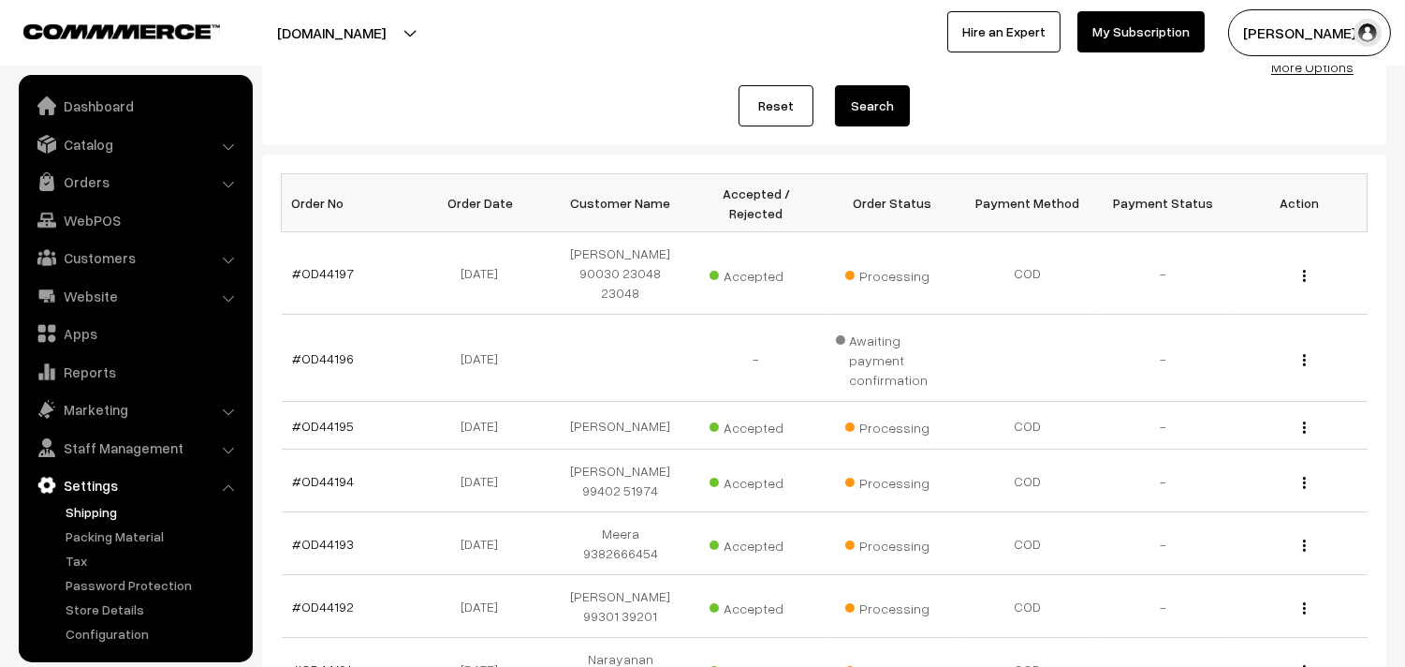
click at [104, 515] on link "Shipping" at bounding box center [153, 512] width 185 height 20
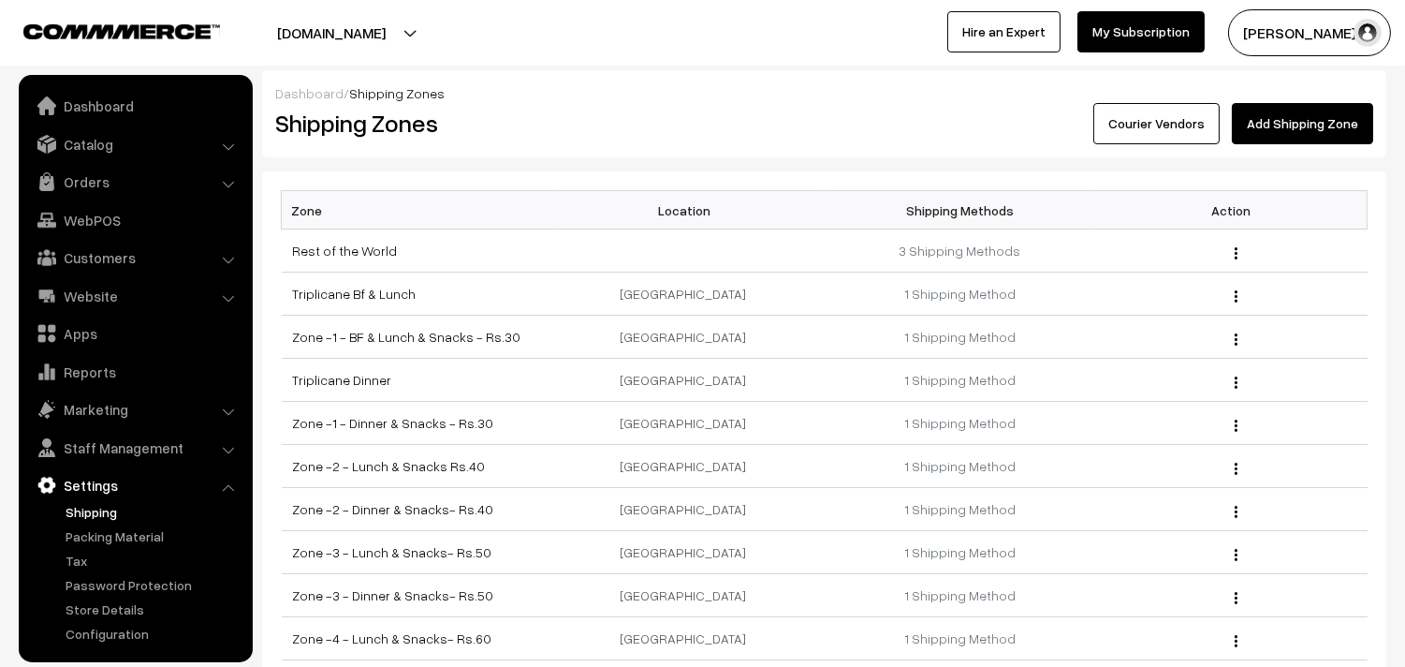
click at [116, 507] on link "Shipping" at bounding box center [153, 512] width 185 height 20
click at [109, 512] on link "Shipping" at bounding box center [153, 512] width 185 height 20
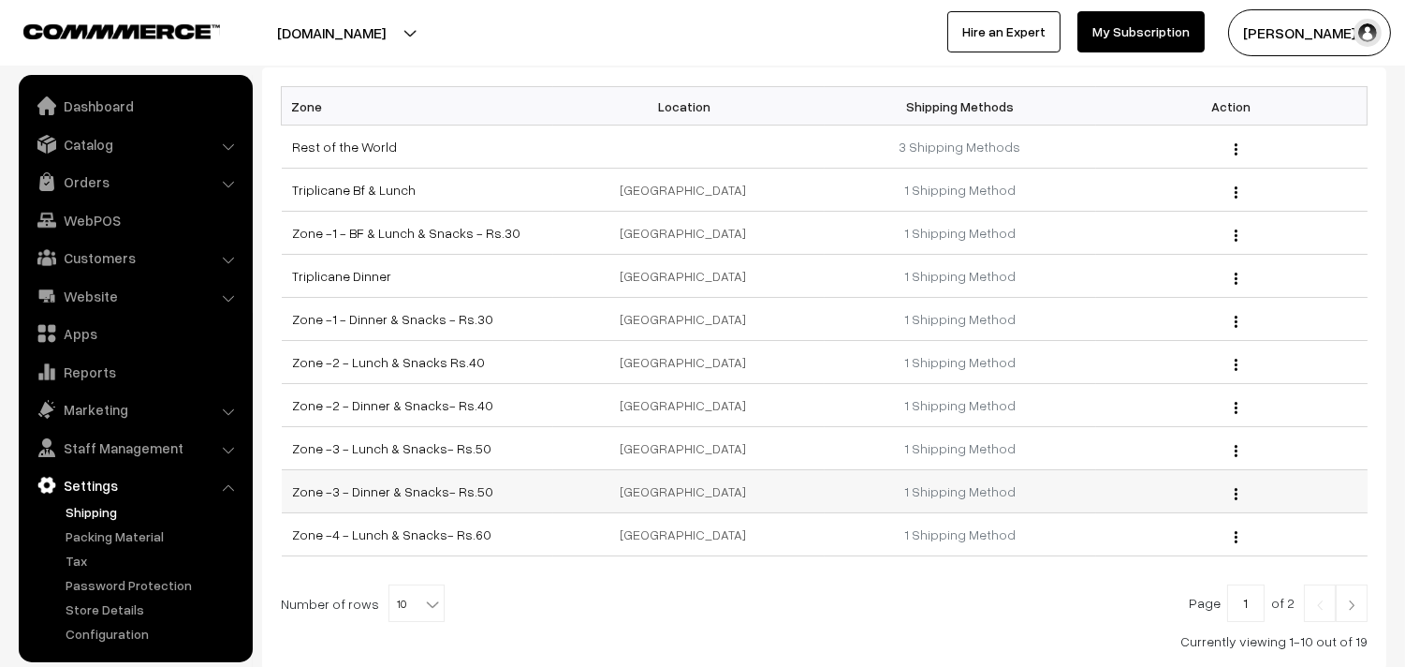
scroll to position [229, 0]
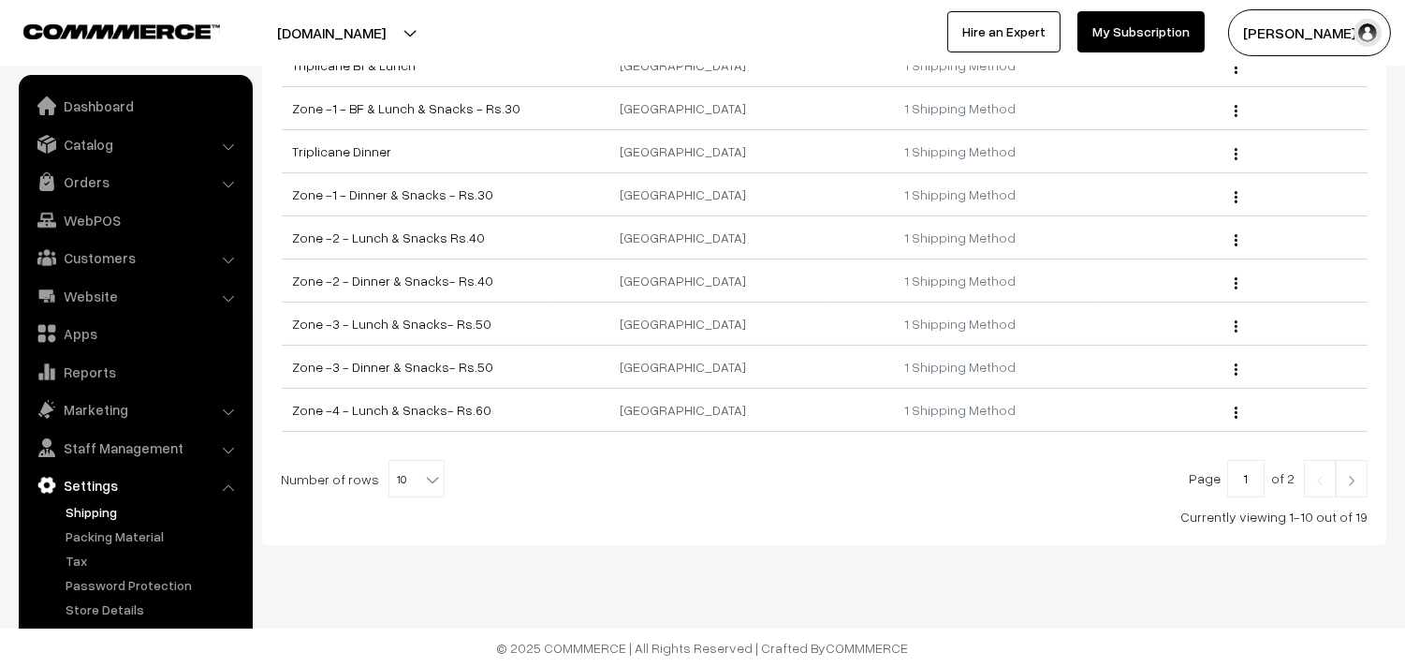
click at [423, 476] on b at bounding box center [432, 479] width 19 height 19
select select "100"
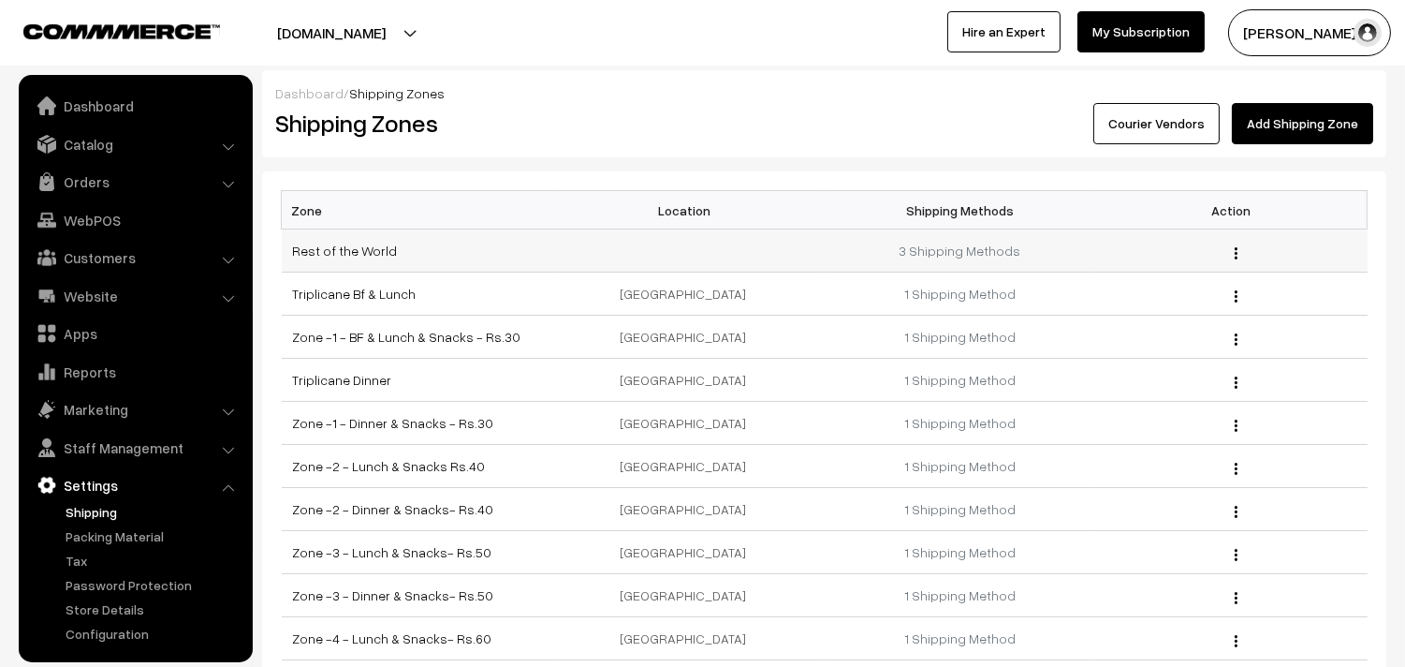
click at [1235, 253] on img "button" at bounding box center [1236, 253] width 3 height 12
click at [1130, 287] on link "Edit" at bounding box center [1152, 278] width 159 height 41
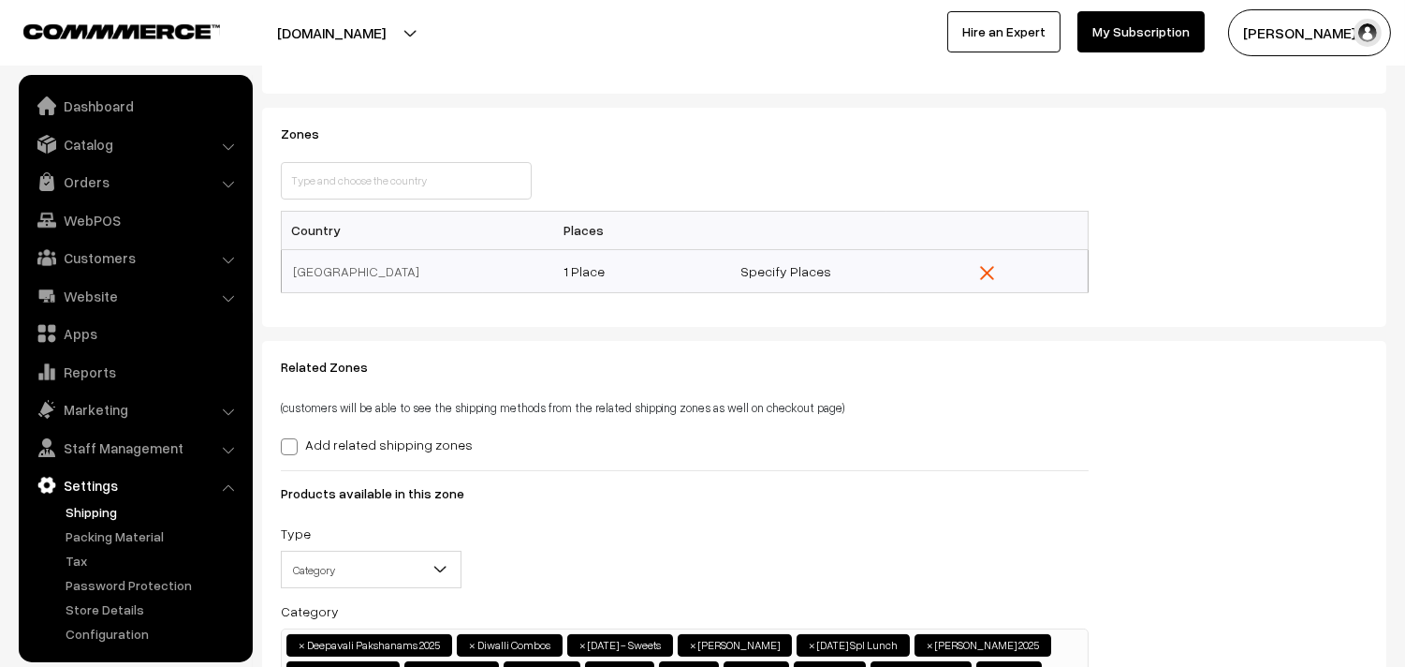
scroll to position [208, 0]
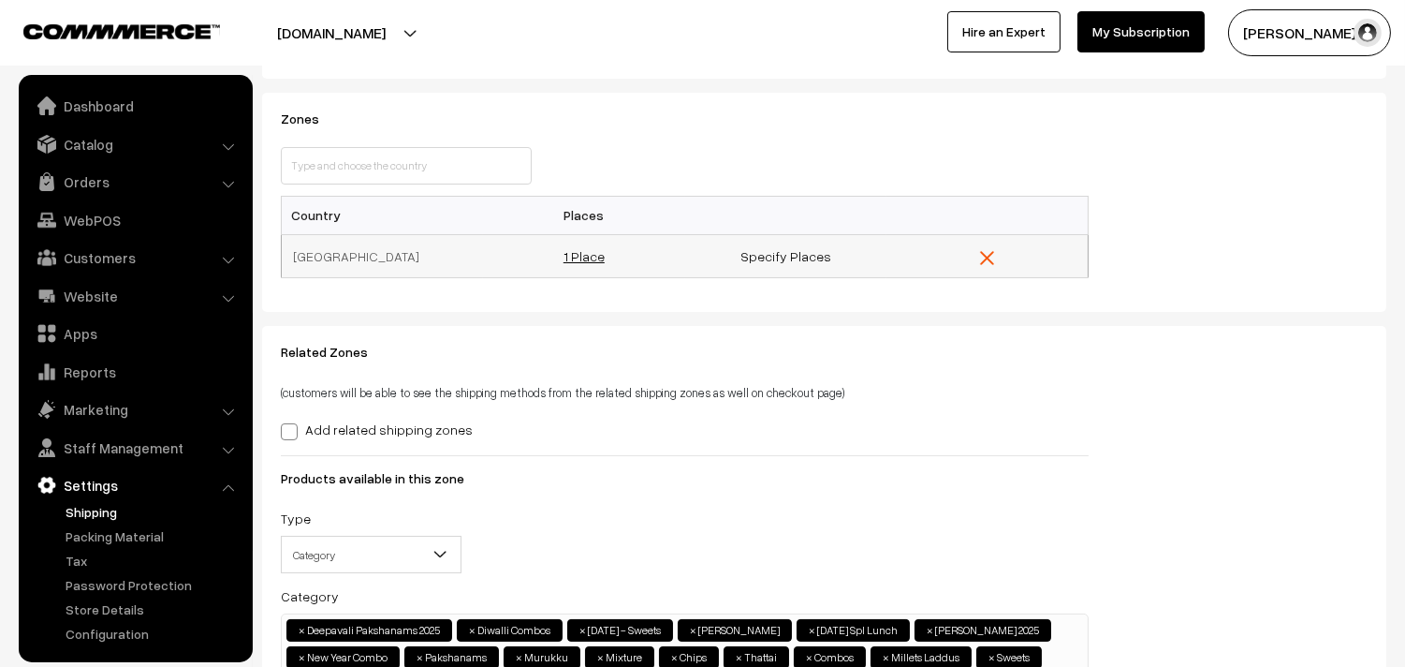
click at [594, 257] on link "1 Place" at bounding box center [584, 256] width 41 height 16
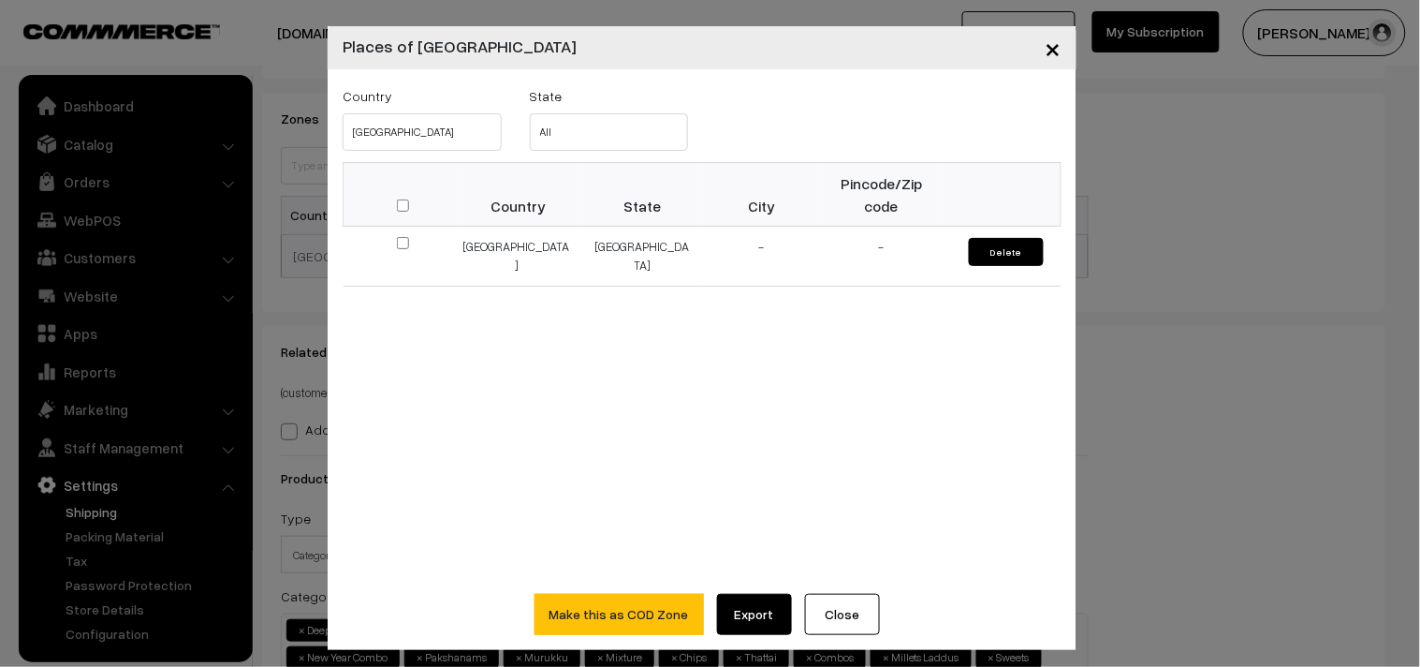
click at [1046, 39] on span "×" at bounding box center [1054, 47] width 16 height 35
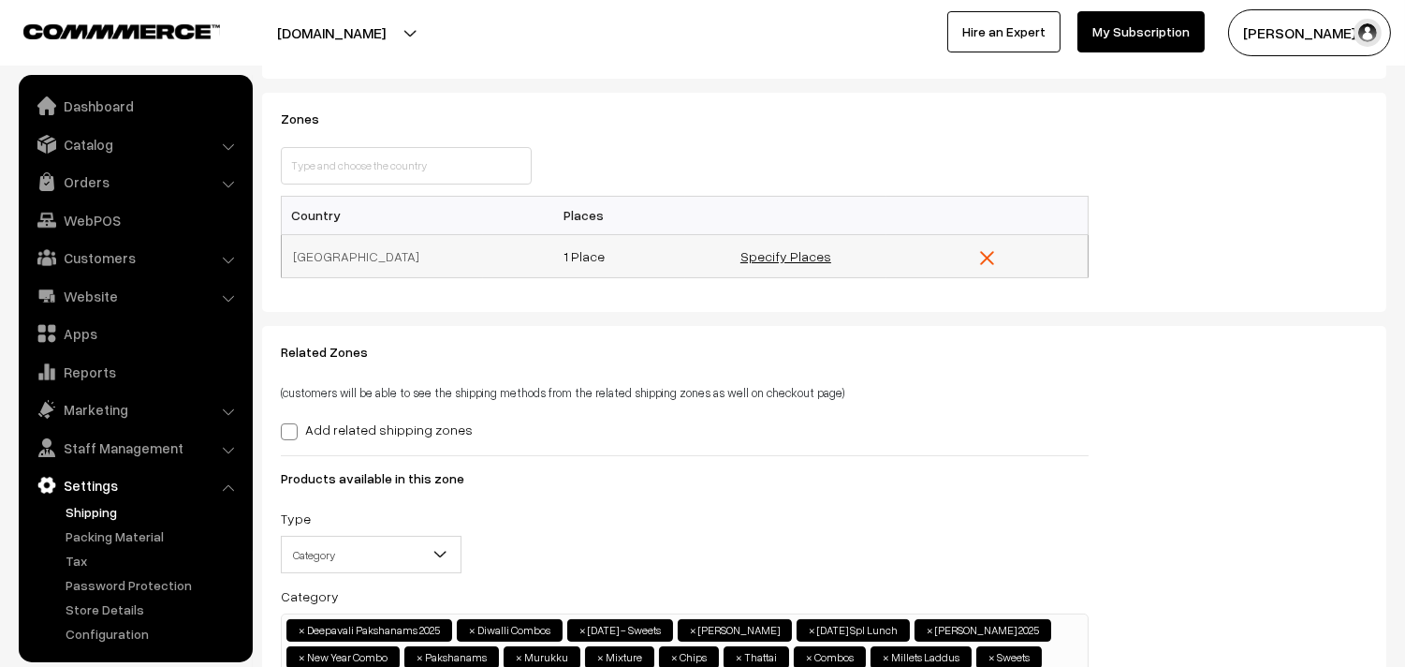
click at [815, 257] on link "Specify Places" at bounding box center [786, 256] width 91 height 16
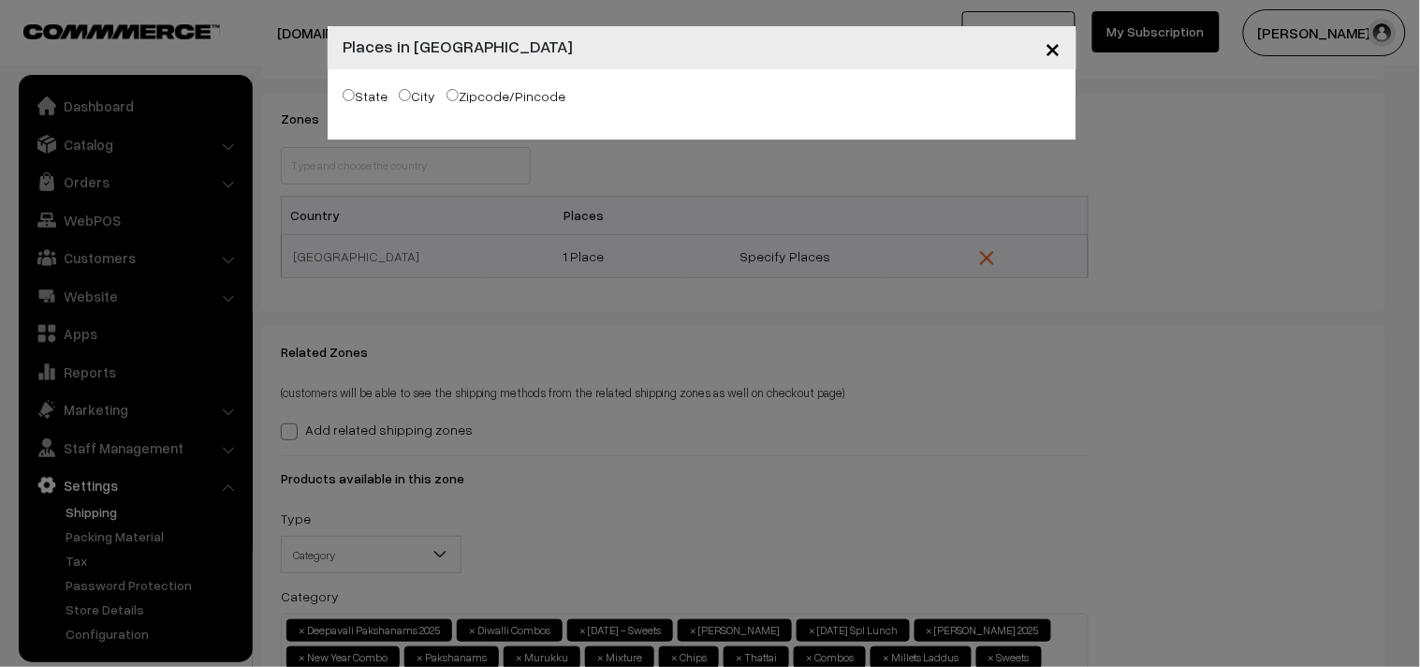
click at [1064, 50] on button "×" at bounding box center [1054, 48] width 46 height 58
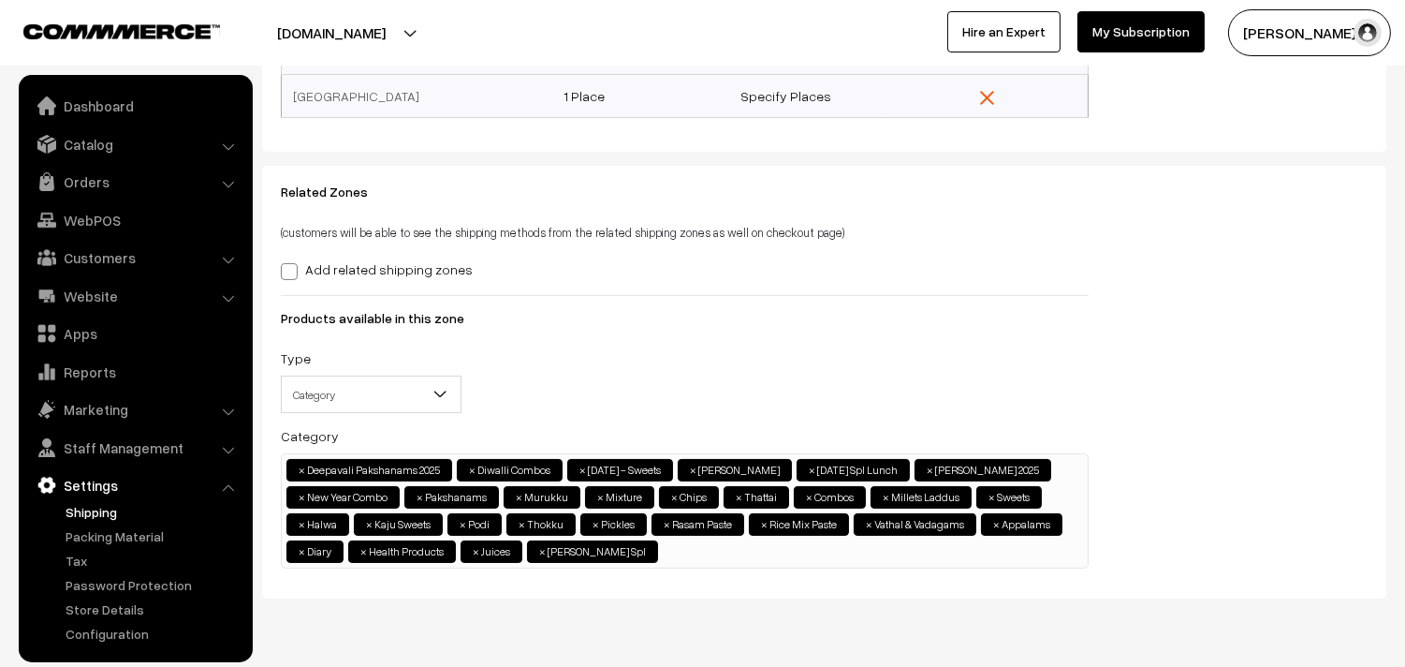
scroll to position [318, 0]
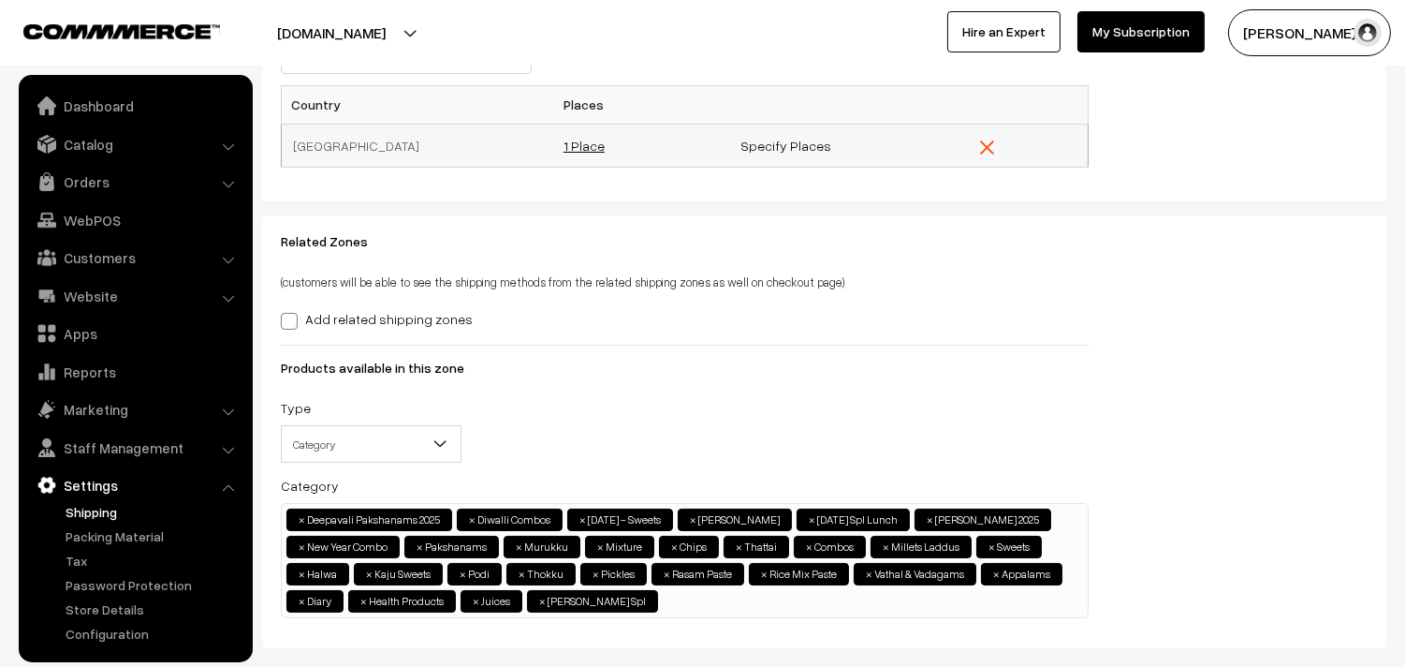
click at [586, 152] on link "1 Place" at bounding box center [584, 146] width 41 height 16
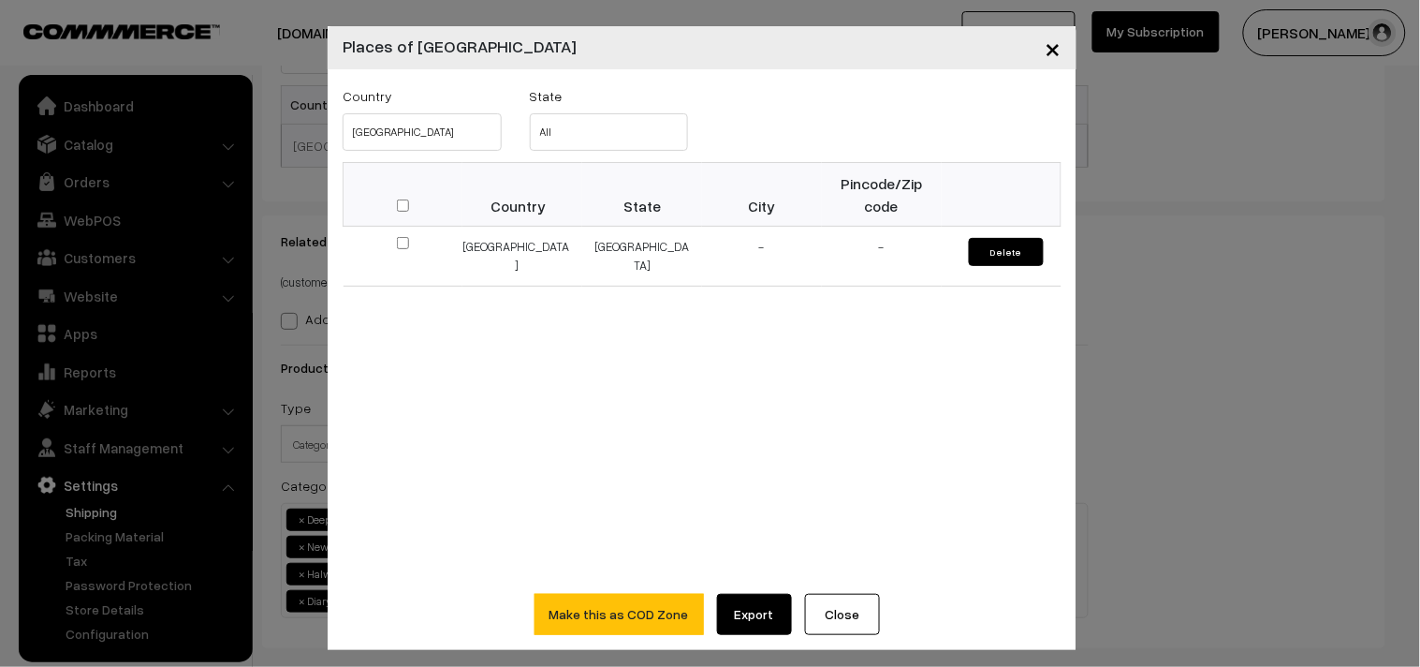
click at [1046, 45] on span "×" at bounding box center [1054, 47] width 16 height 35
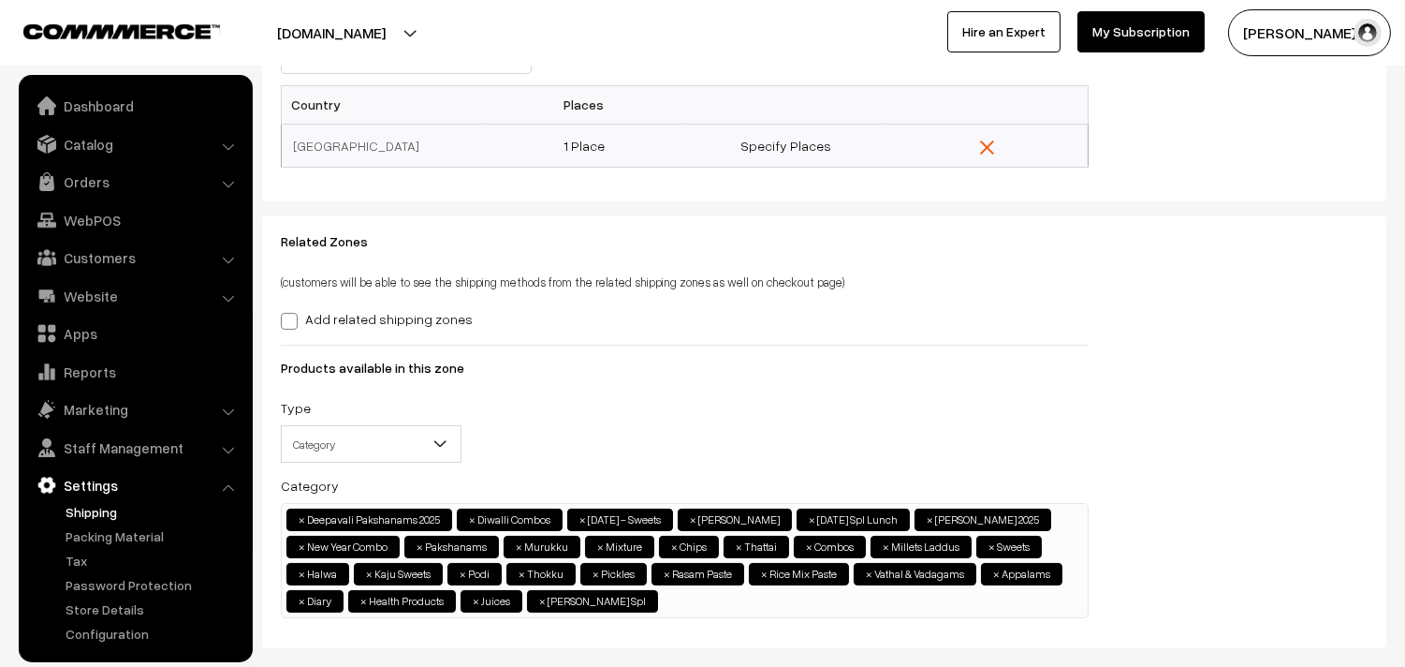
click at [302, 521] on span "×" at bounding box center [302, 519] width 7 height 17
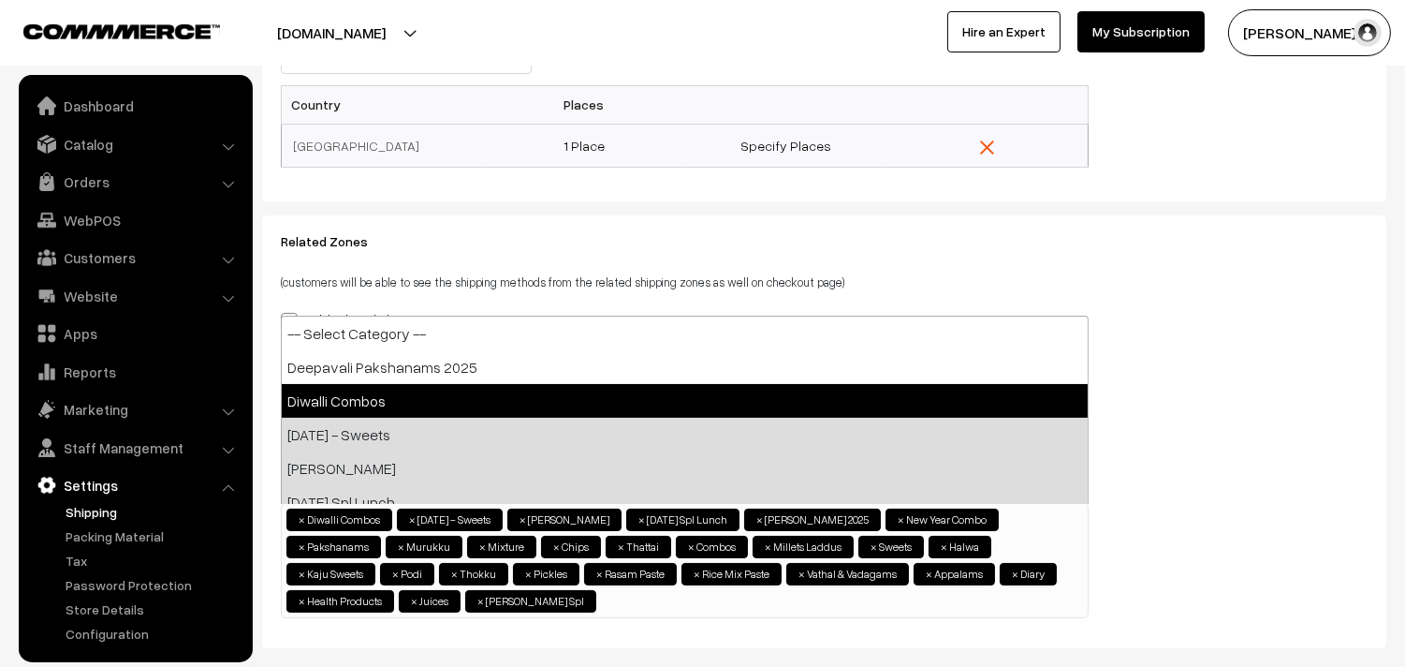
click at [302, 521] on span "×" at bounding box center [302, 519] width 7 height 17
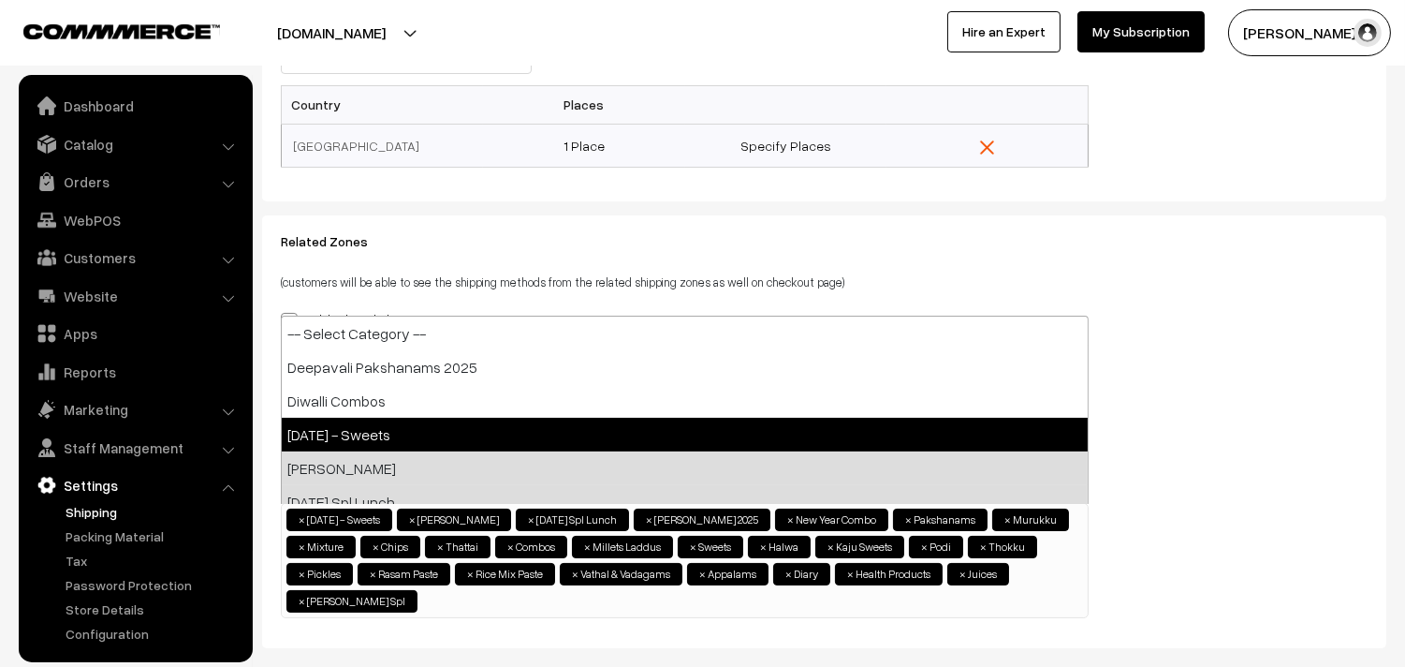
click at [301, 521] on span "×" at bounding box center [302, 519] width 7 height 17
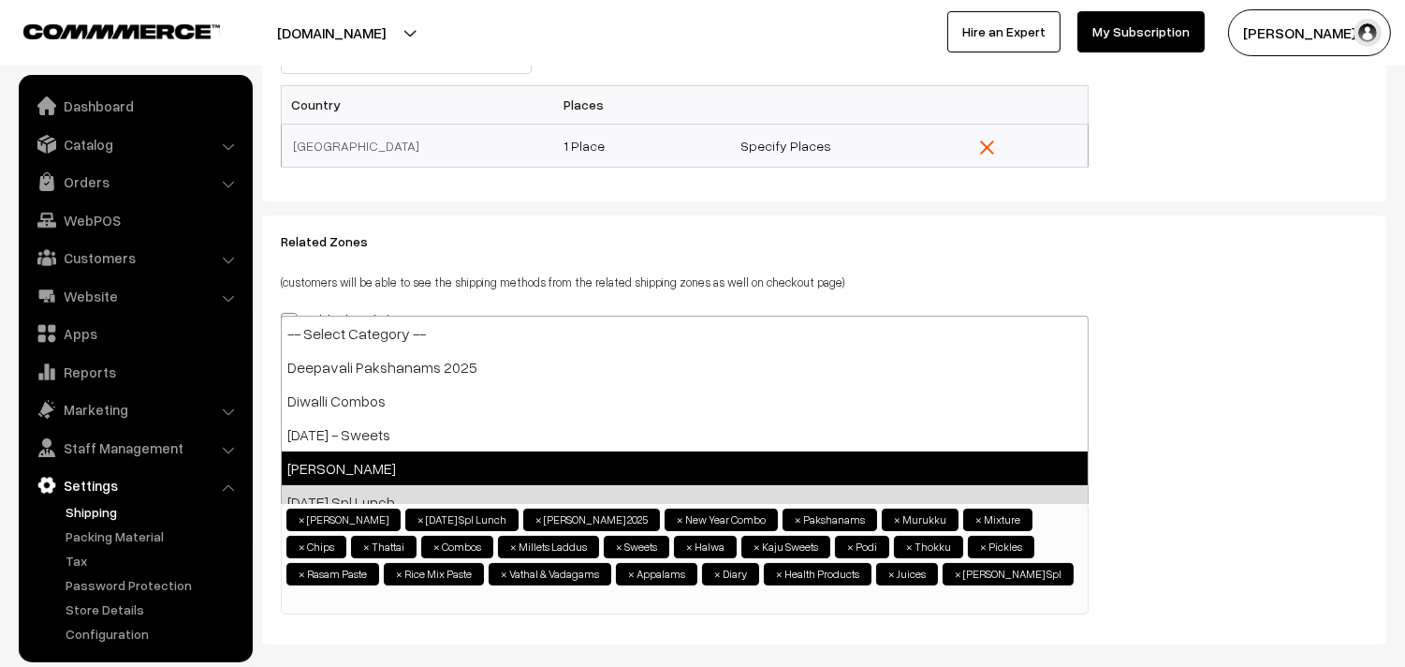
click at [301, 521] on span "×" at bounding box center [302, 519] width 7 height 17
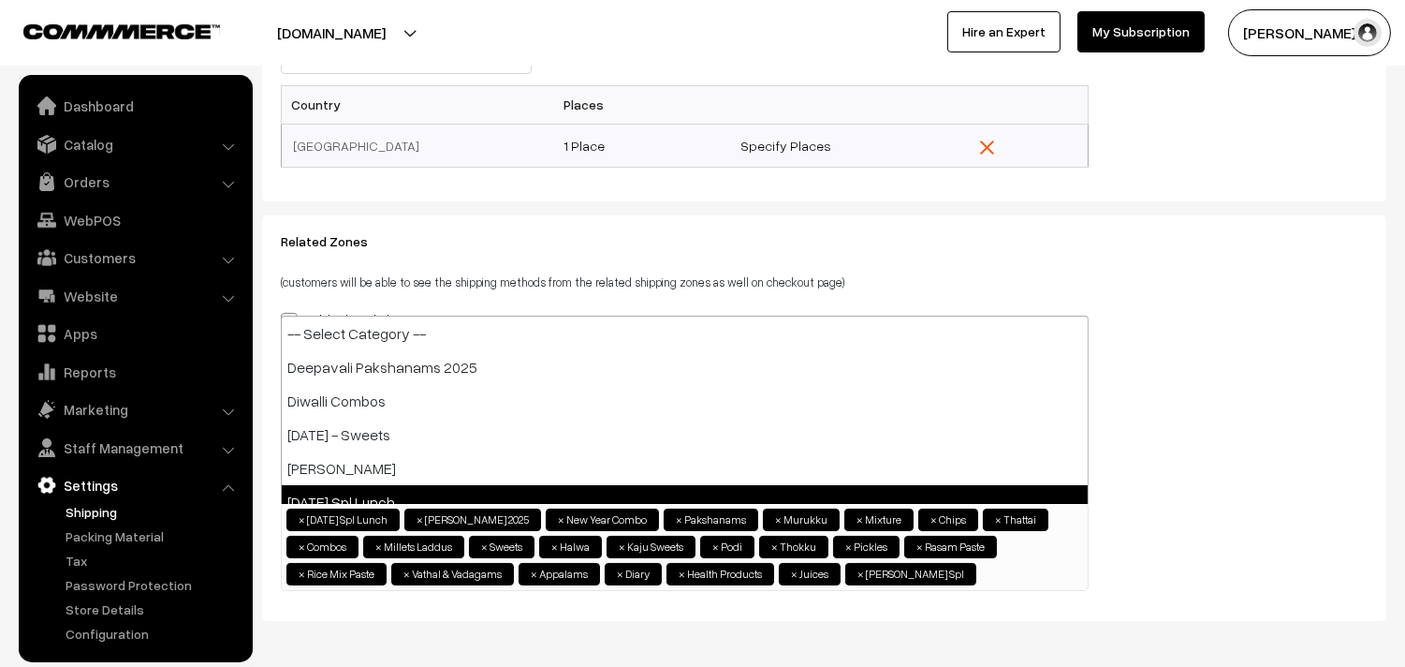
click at [301, 521] on span "×" at bounding box center [302, 519] width 7 height 17
select select "70"
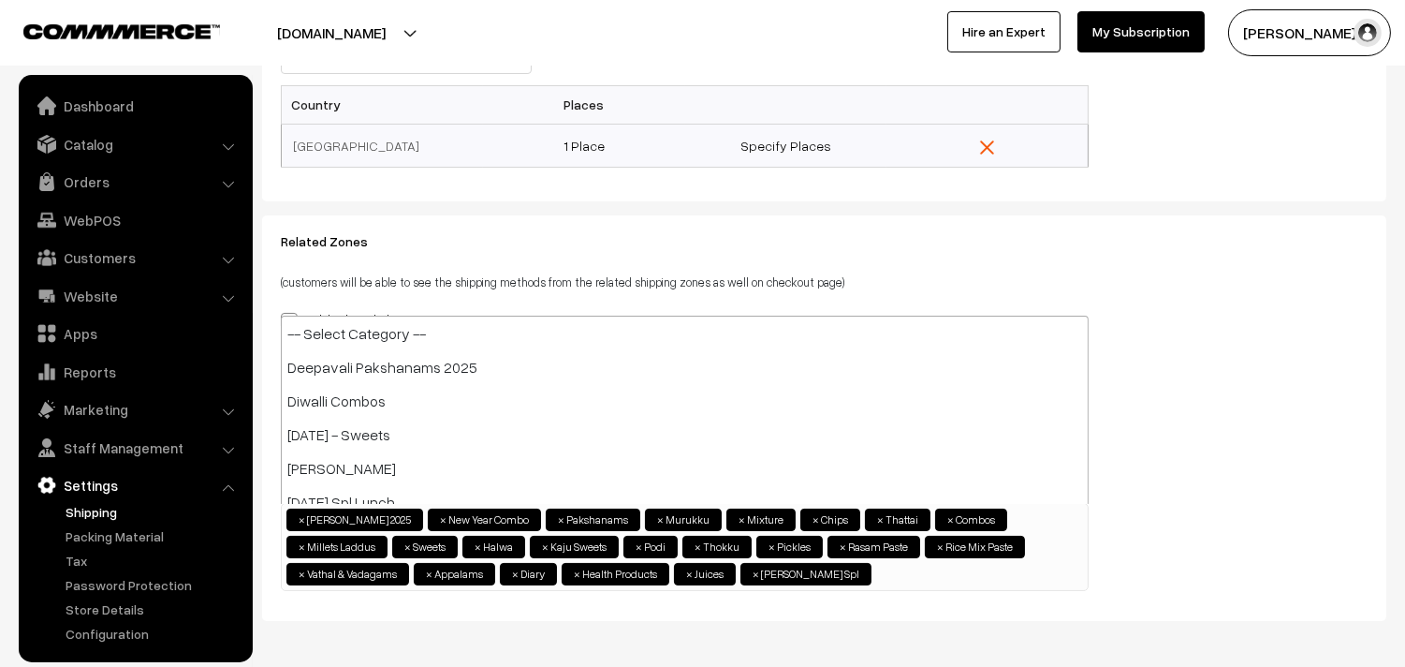
scroll to position [707, 0]
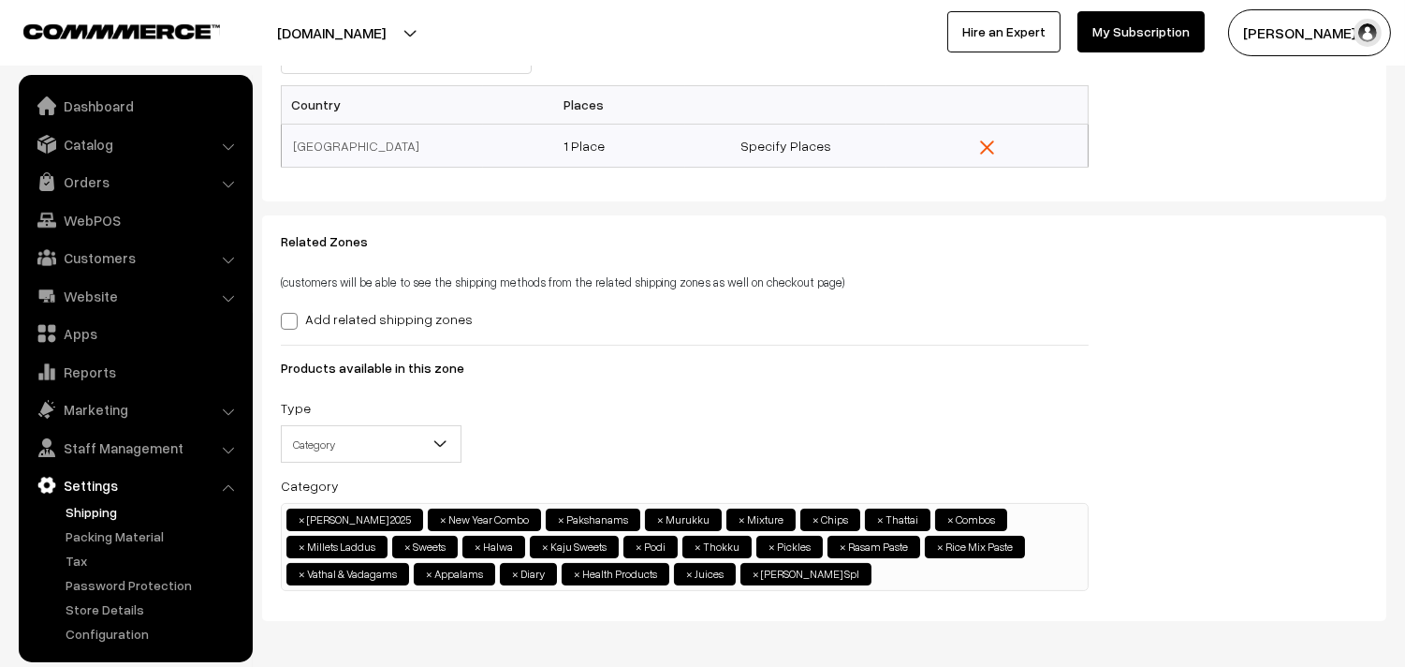
click at [1233, 342] on div "Related Zones (customers will be able to see the shipping methods from the rela…" at bounding box center [824, 418] width 1115 height 368
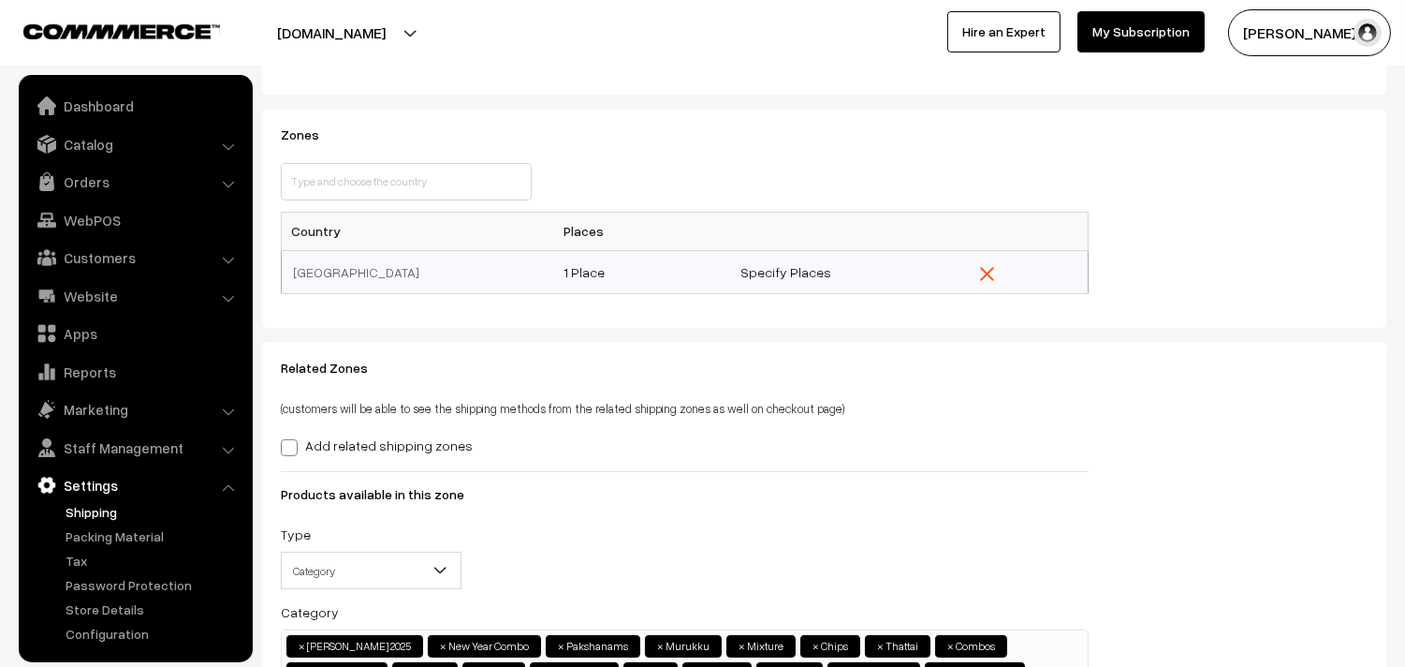
scroll to position [0, 0]
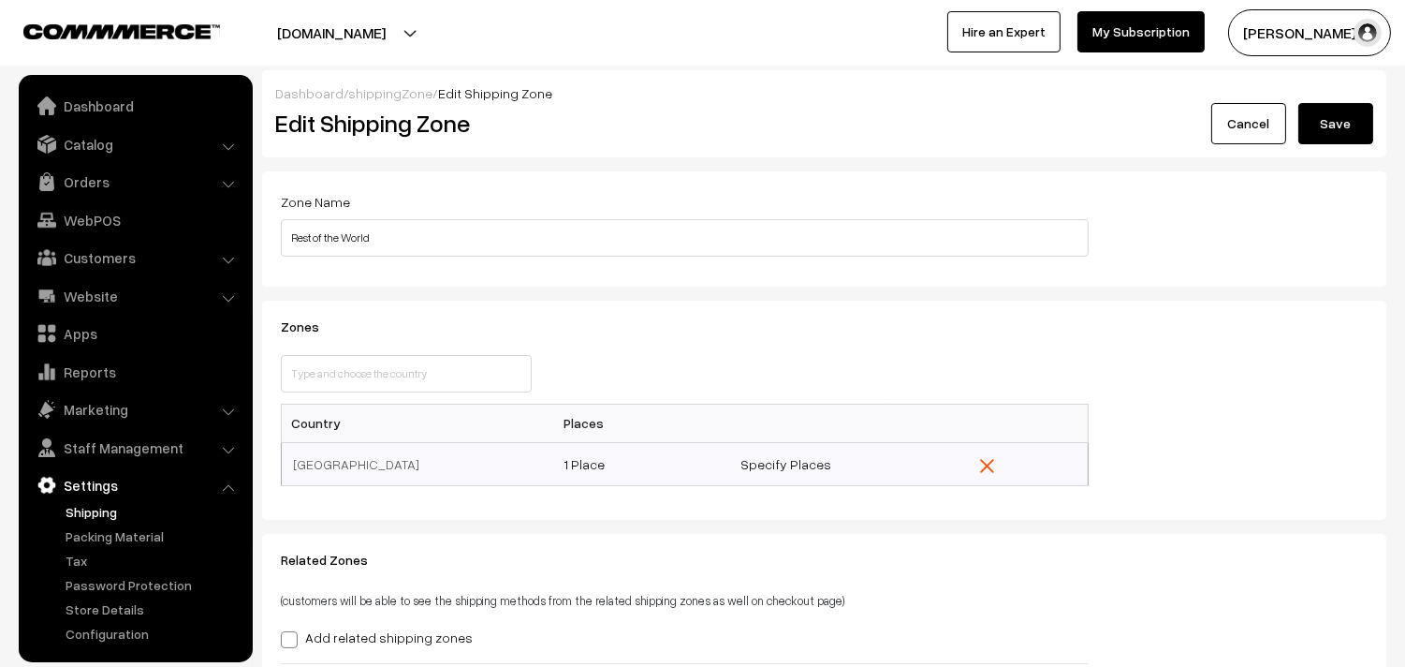
click at [1352, 132] on button "Save" at bounding box center [1336, 123] width 75 height 41
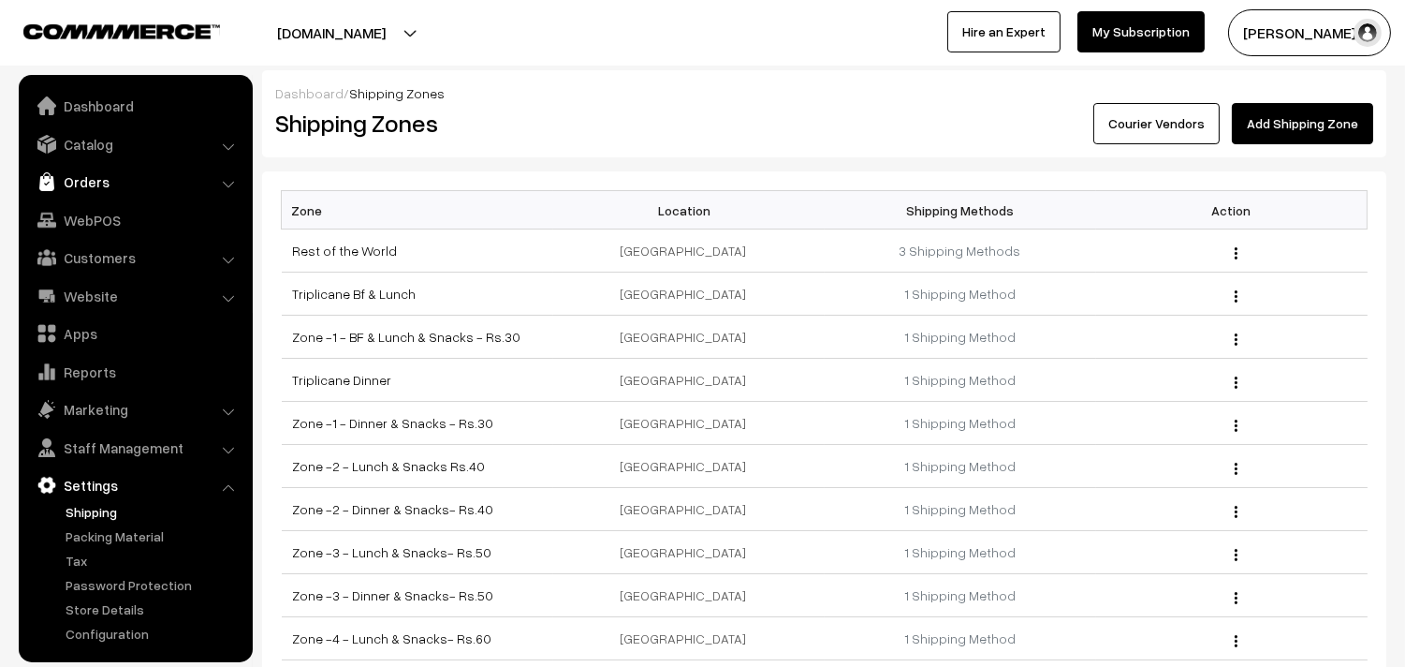
click at [92, 182] on link "Orders" at bounding box center [134, 182] width 223 height 34
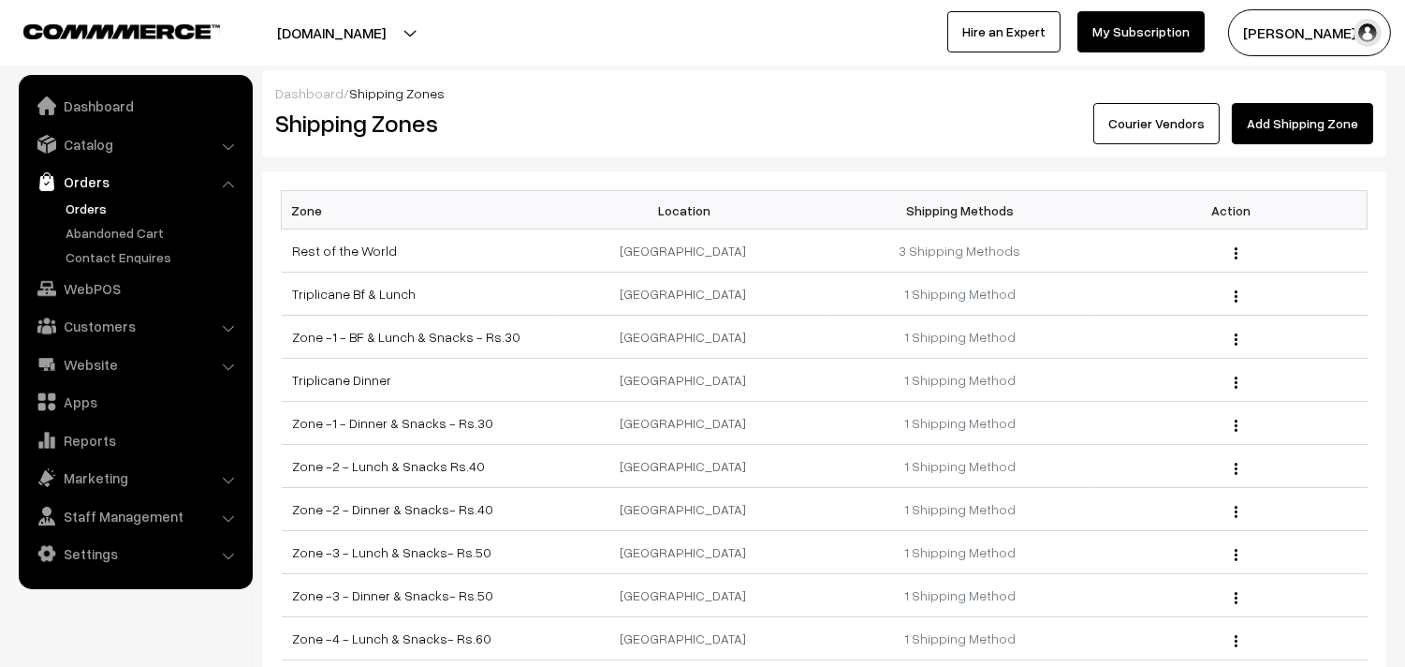
click at [96, 198] on link "Orders" at bounding box center [153, 208] width 185 height 20
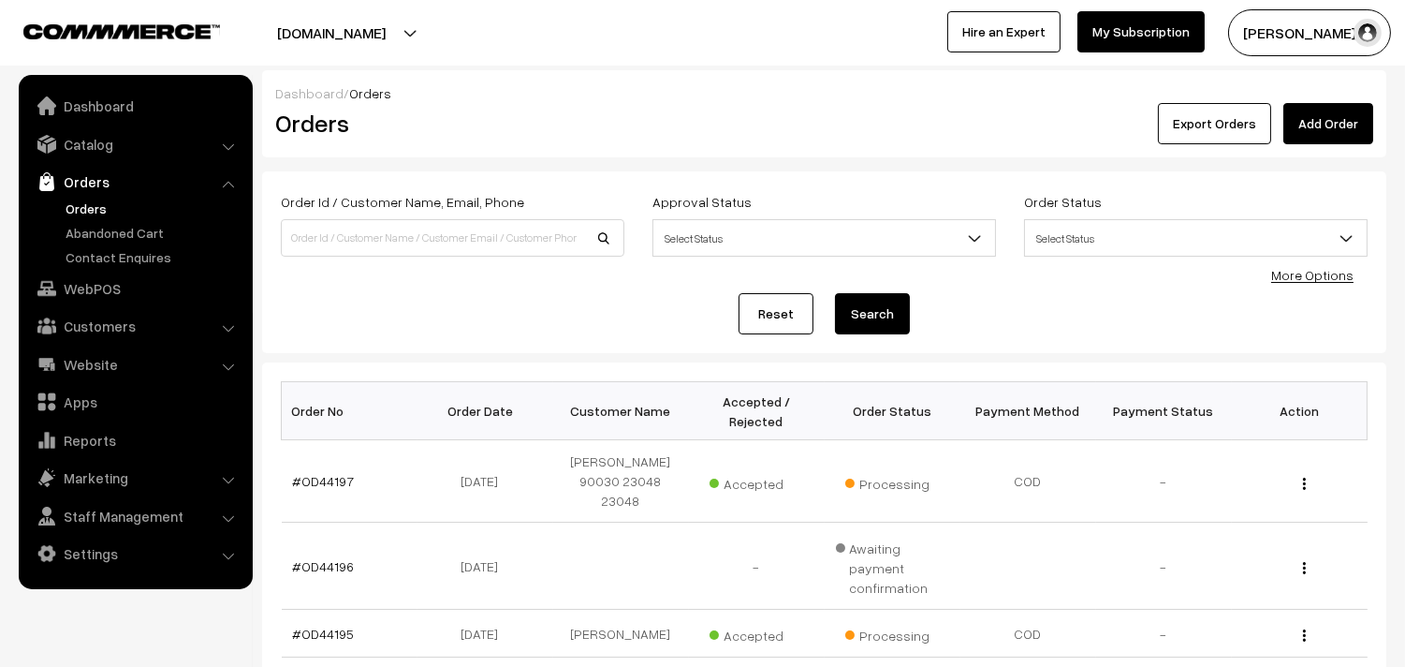
click at [91, 210] on link "Orders" at bounding box center [153, 208] width 185 height 20
click at [90, 204] on link "Orders" at bounding box center [153, 208] width 185 height 20
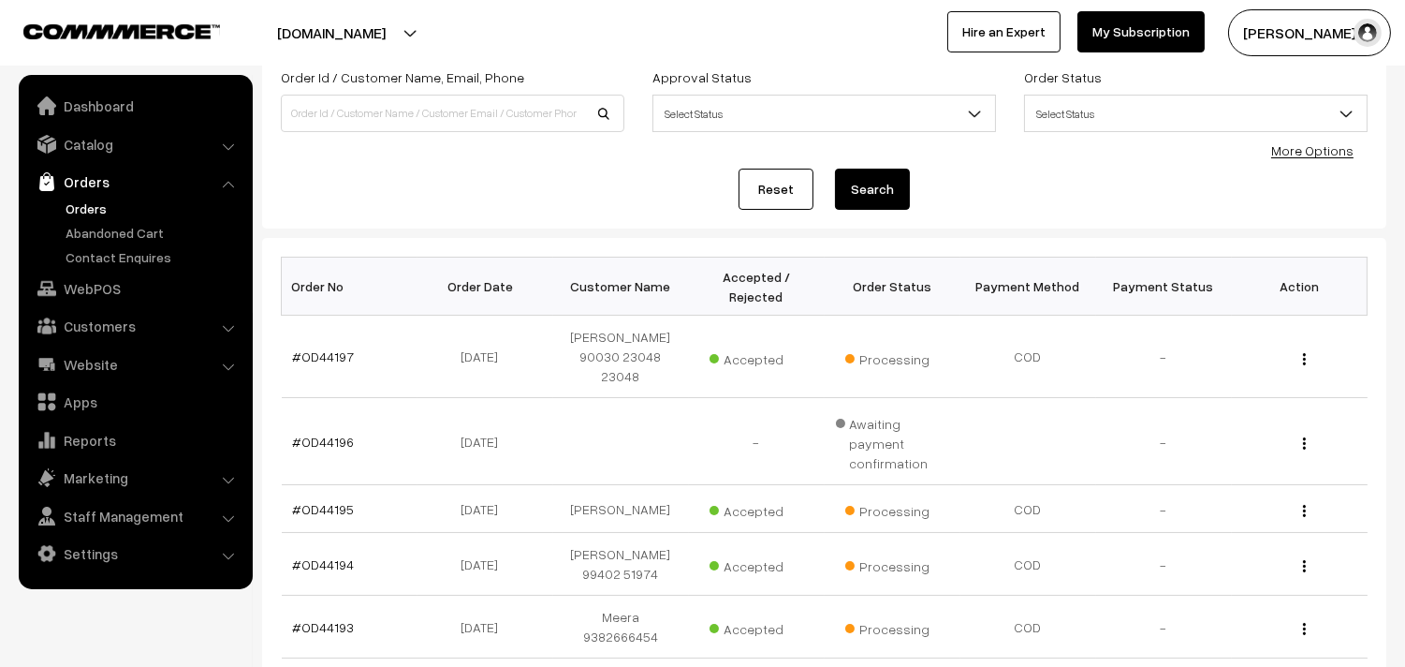
scroll to position [312, 0]
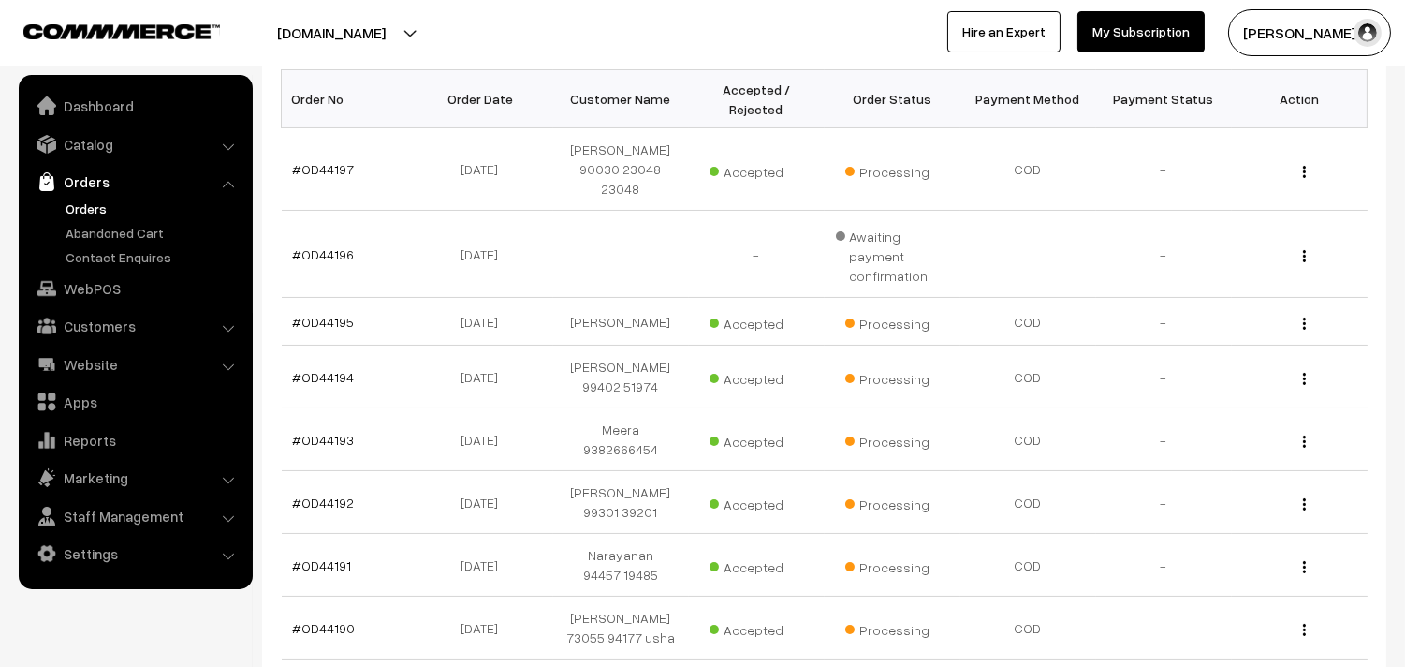
click at [77, 217] on link "Orders" at bounding box center [153, 208] width 185 height 20
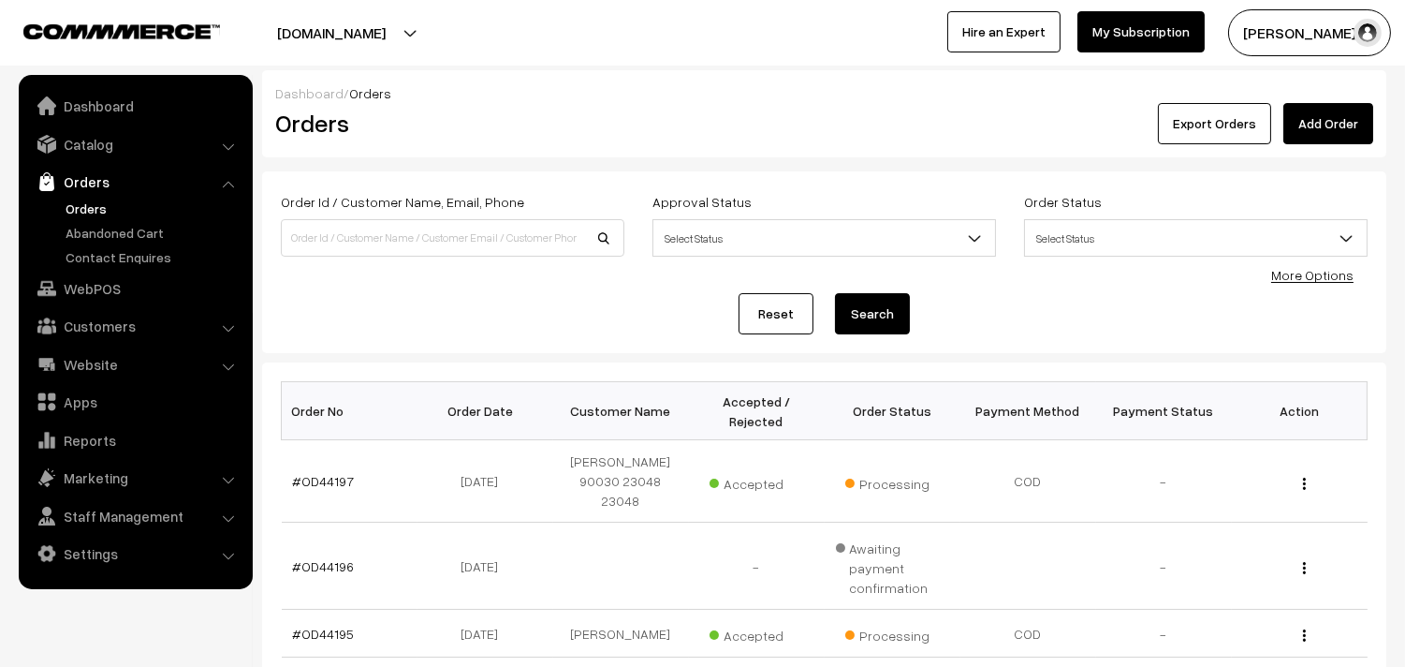
click at [101, 206] on link "Orders" at bounding box center [153, 208] width 185 height 20
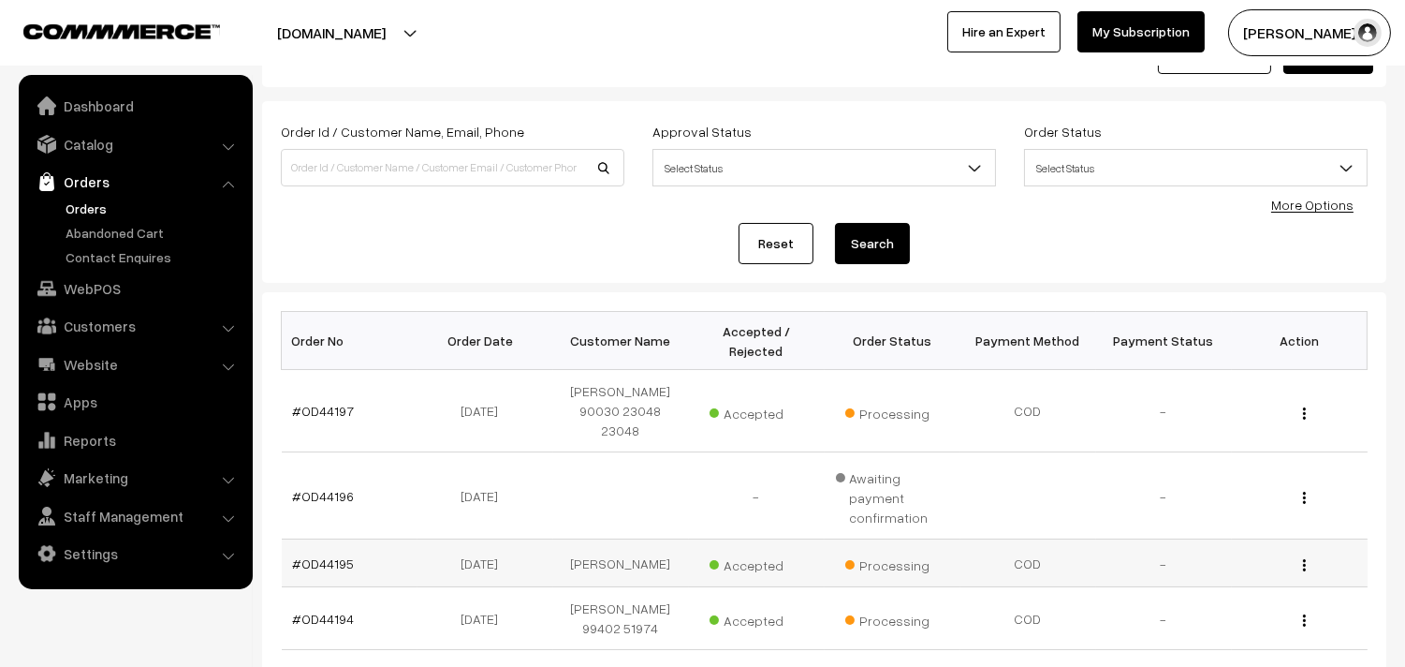
scroll to position [104, 0]
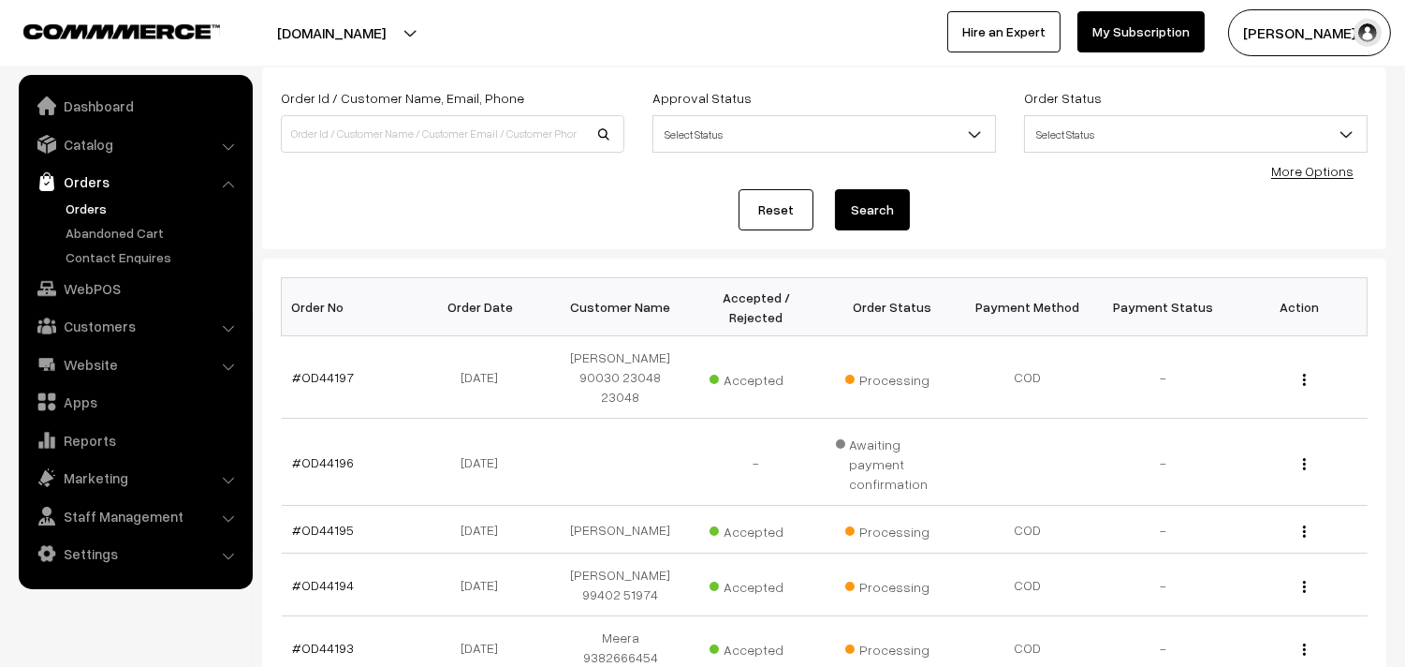
click at [79, 198] on link "Orders" at bounding box center [153, 208] width 185 height 20
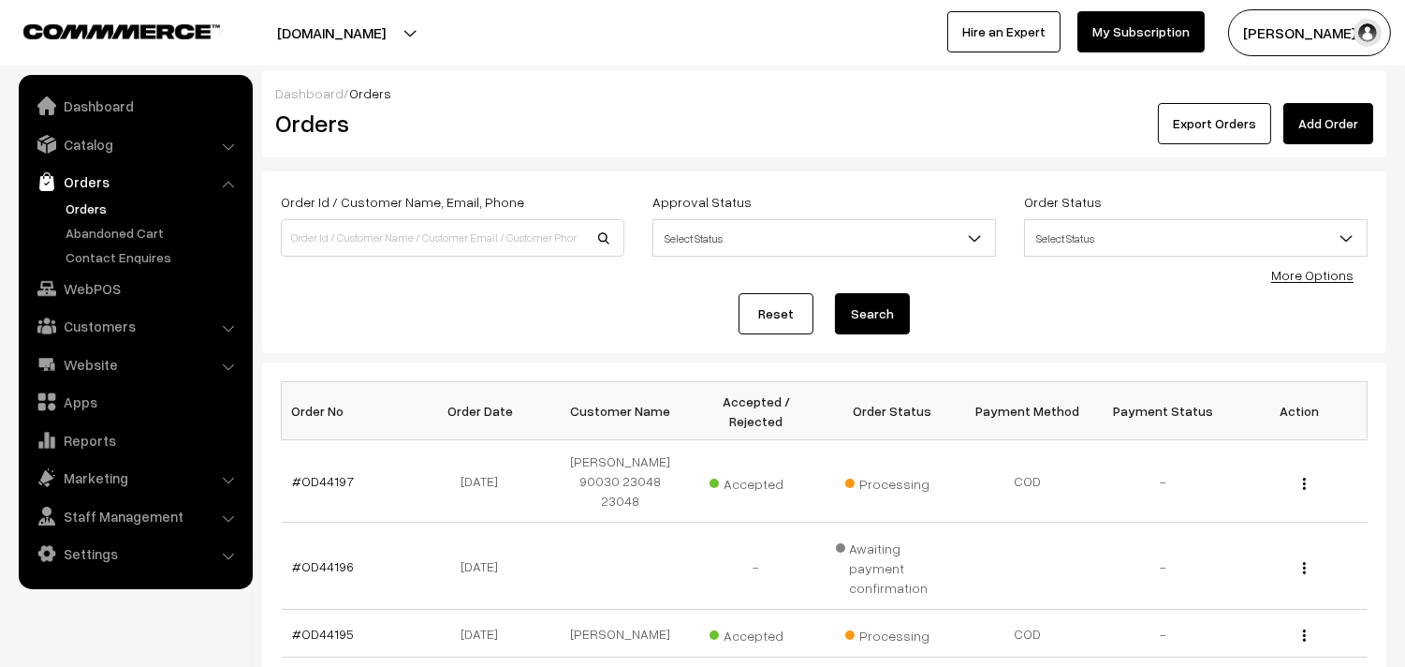
click at [91, 203] on link "Orders" at bounding box center [153, 208] width 185 height 20
click at [91, 206] on link "Orders" at bounding box center [153, 208] width 185 height 20
click at [97, 197] on link "Orders" at bounding box center [134, 182] width 223 height 34
click at [96, 187] on link "Orders" at bounding box center [134, 182] width 223 height 34
click at [96, 204] on link "Orders" at bounding box center [153, 208] width 185 height 20
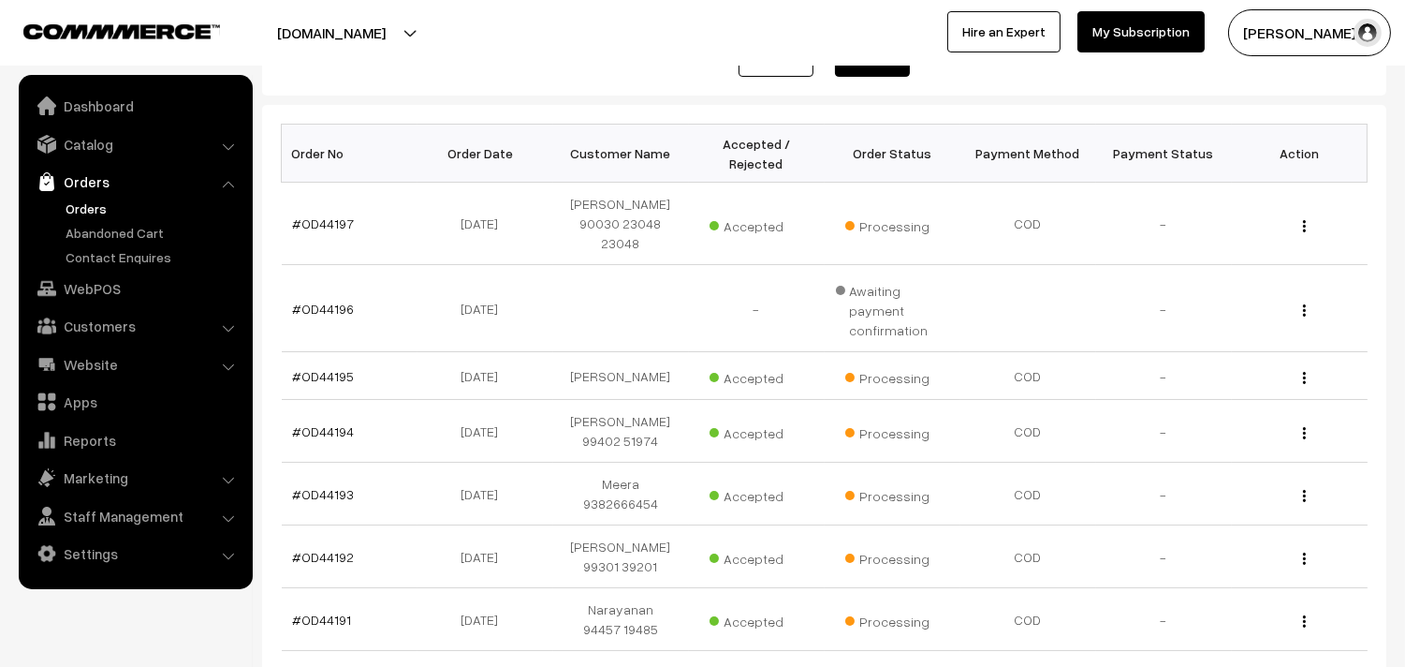
scroll to position [312, 0]
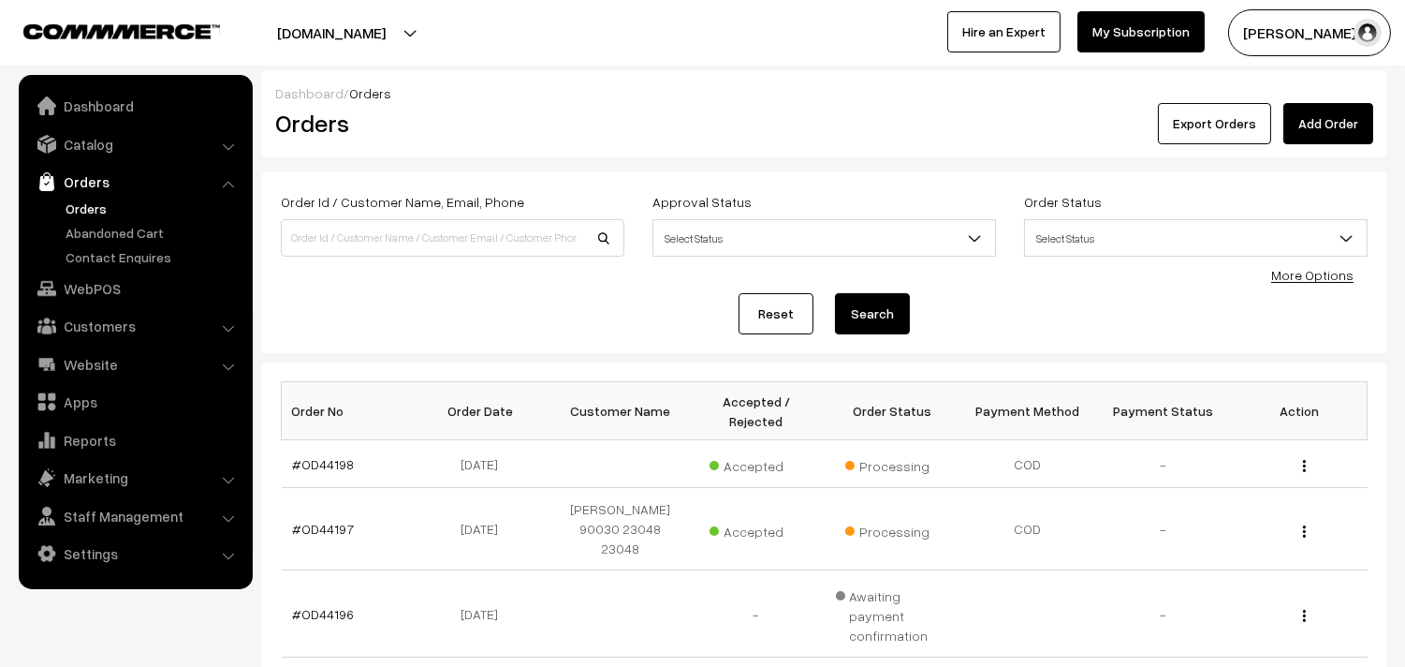
click at [86, 203] on link "Orders" at bounding box center [153, 208] width 185 height 20
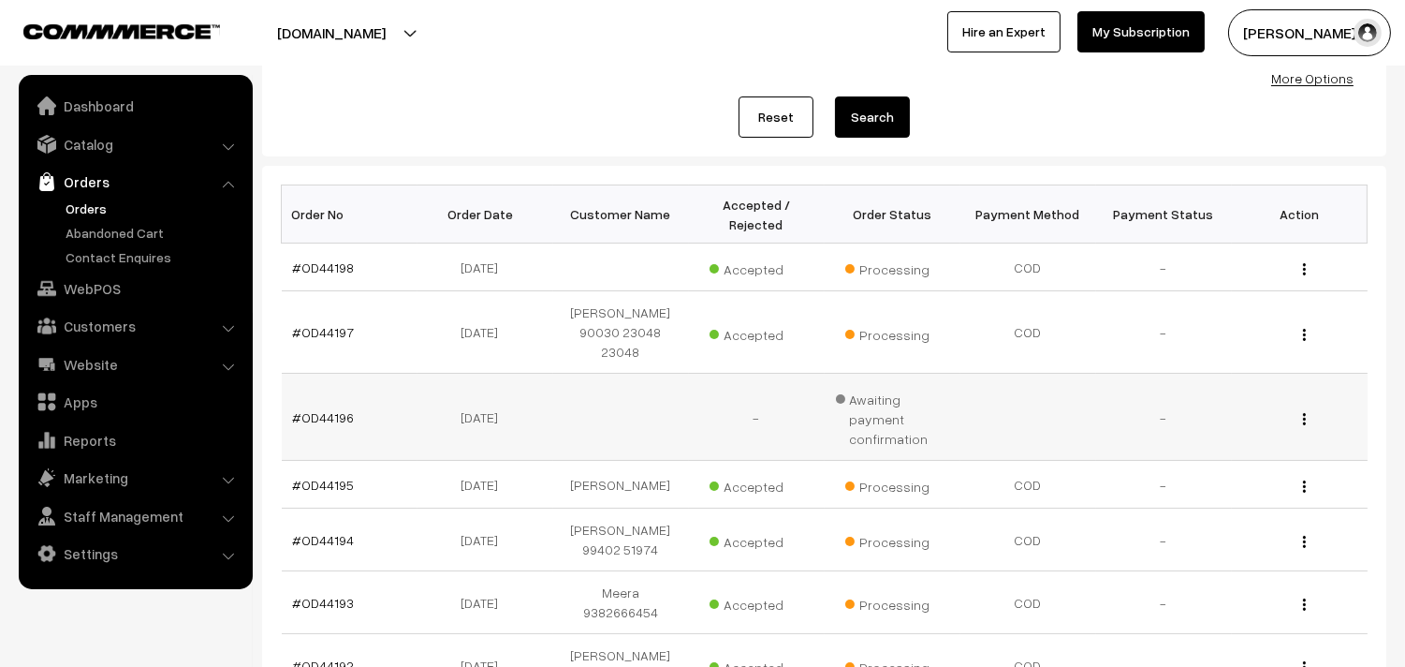
scroll to position [208, 0]
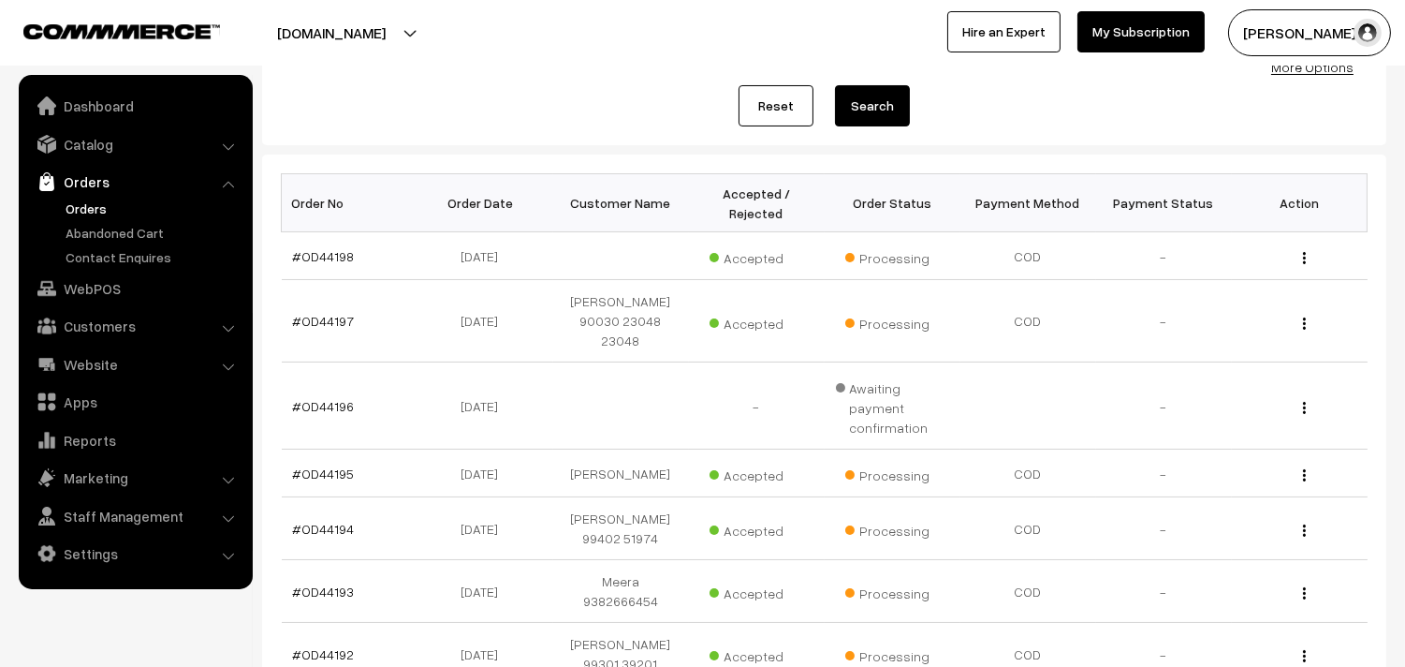
click at [80, 199] on link "Orders" at bounding box center [153, 208] width 185 height 20
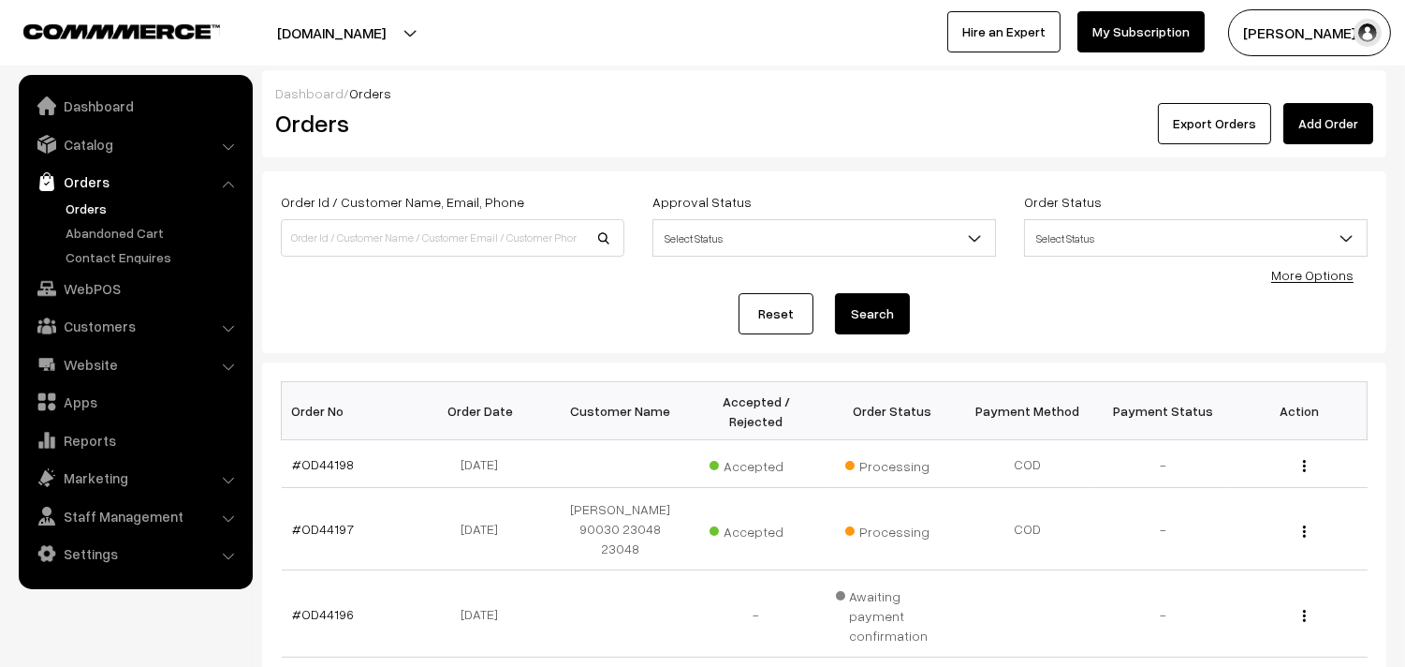
click at [85, 211] on link "Orders" at bounding box center [153, 208] width 185 height 20
click at [312, 522] on link "#OD44197" at bounding box center [324, 529] width 62 height 16
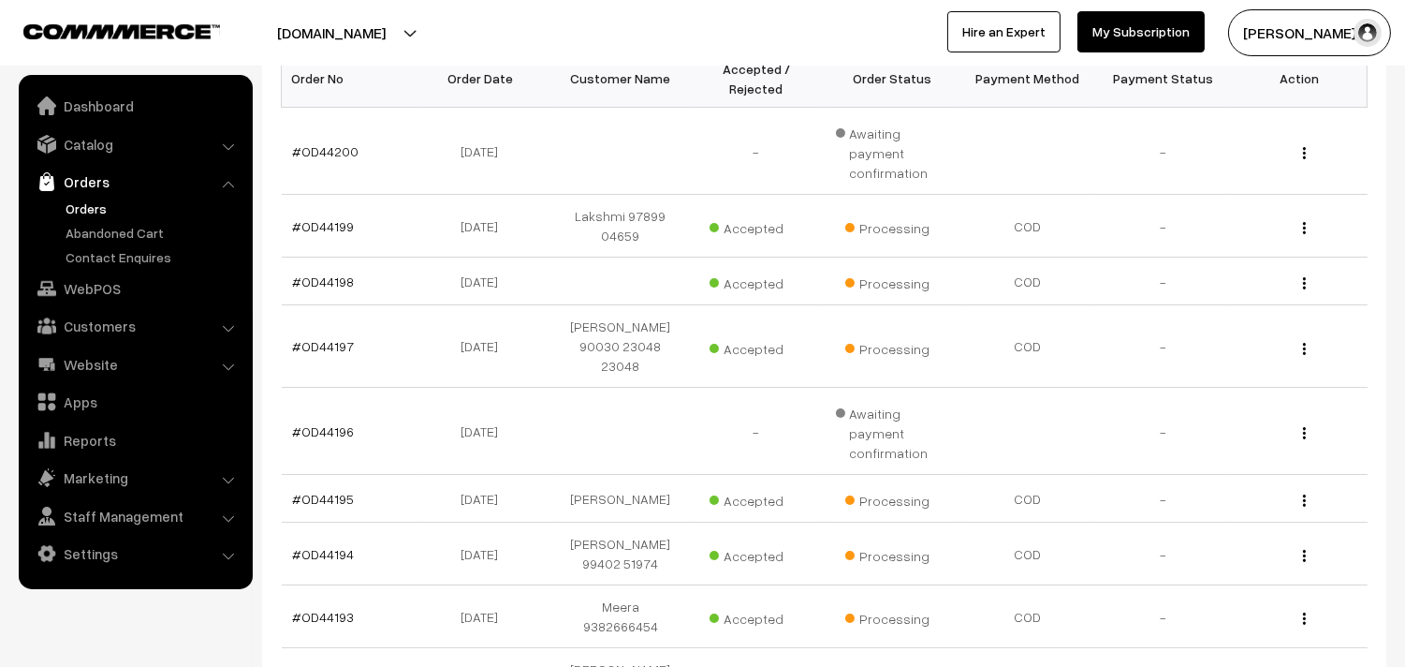
scroll to position [312, 0]
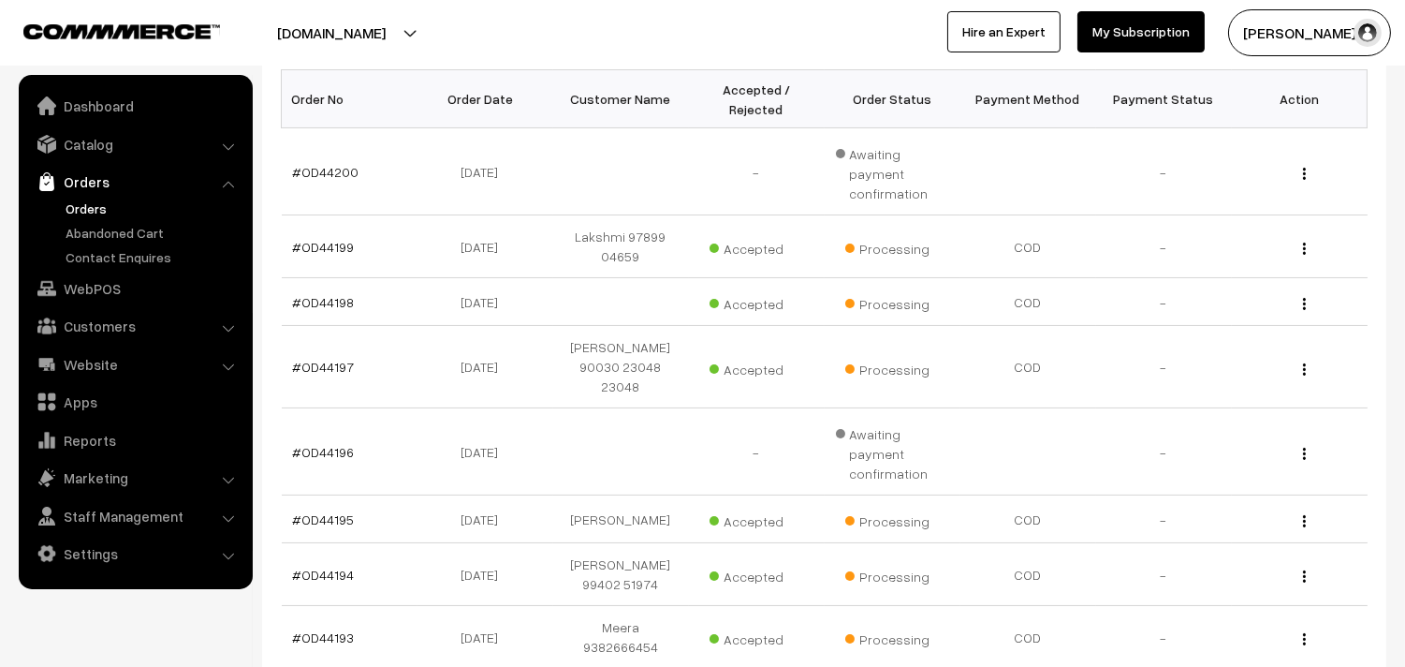
click at [87, 219] on ul "Orders" at bounding box center [135, 232] width 225 height 68
click at [94, 211] on link "Orders" at bounding box center [153, 208] width 185 height 20
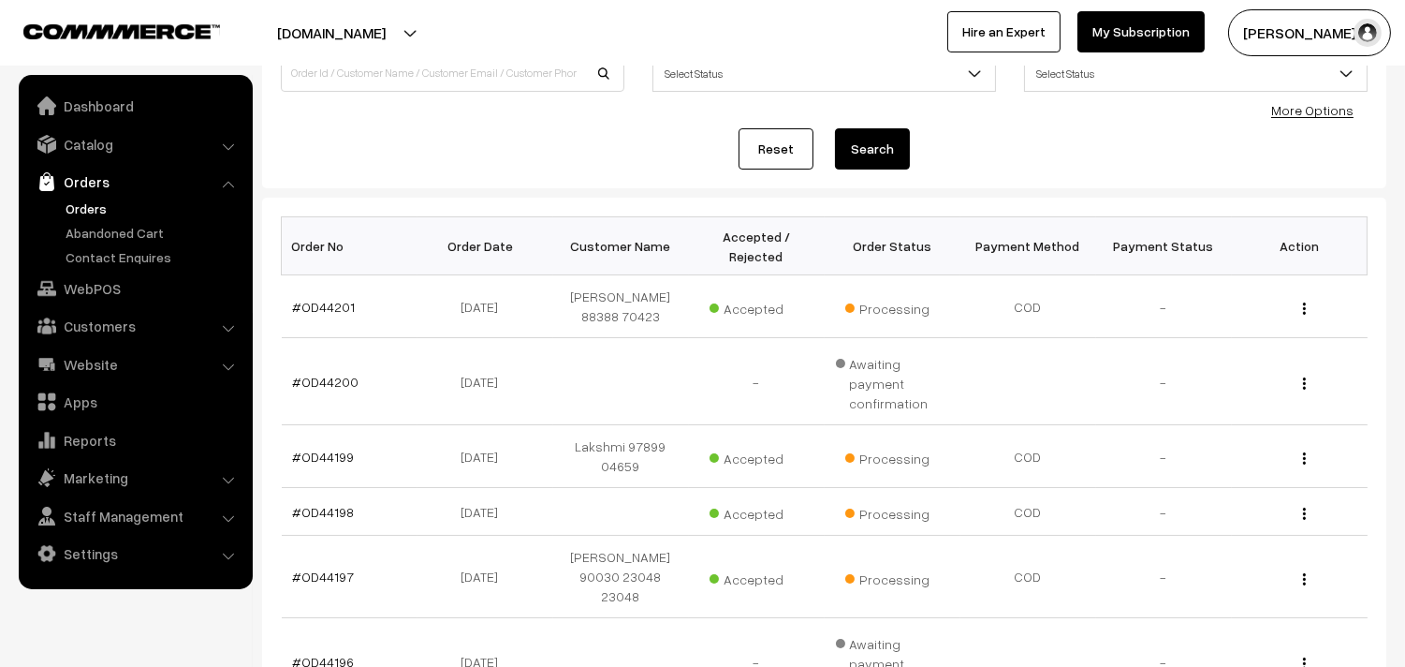
scroll to position [208, 0]
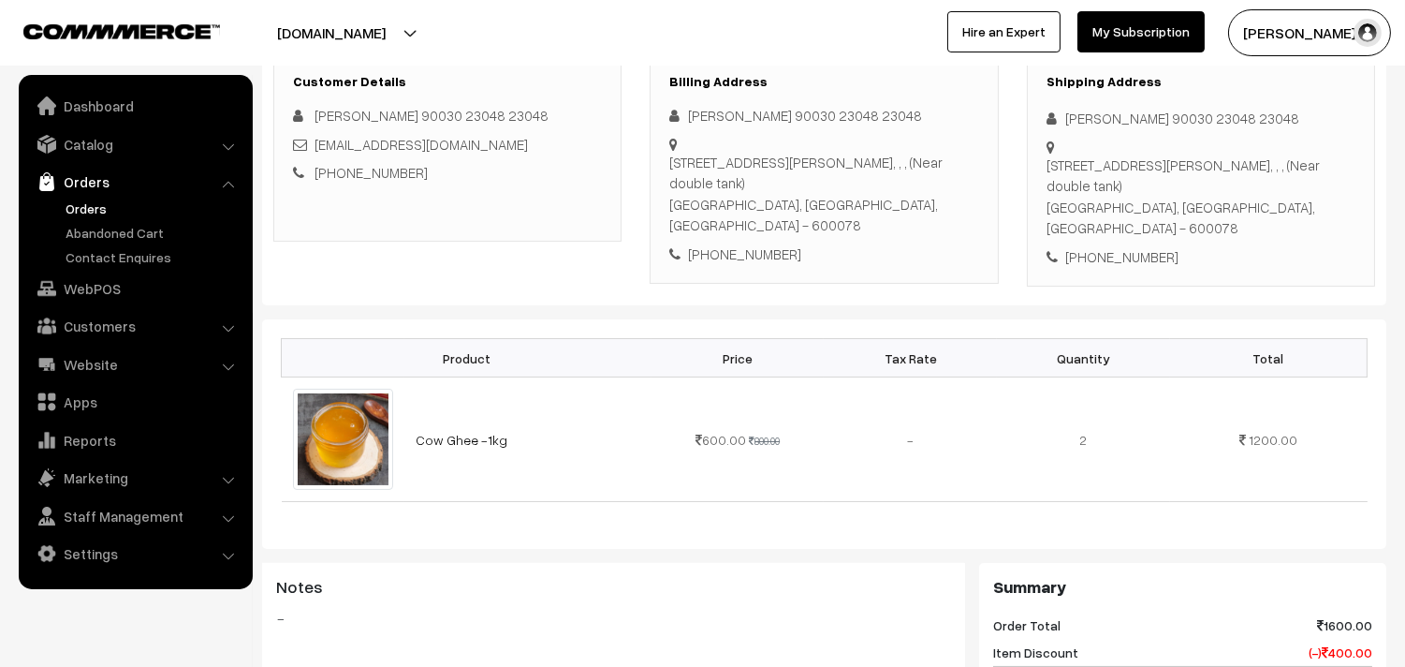
scroll to position [312, 0]
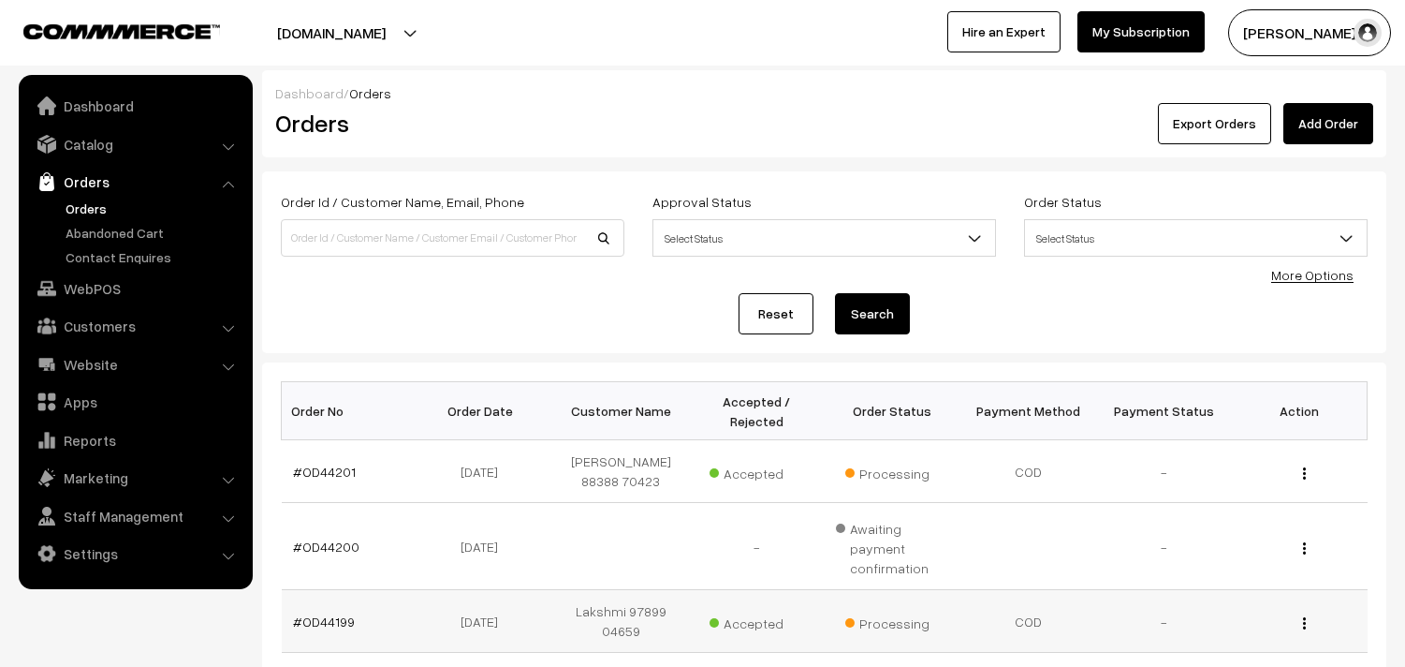
scroll to position [207, 0]
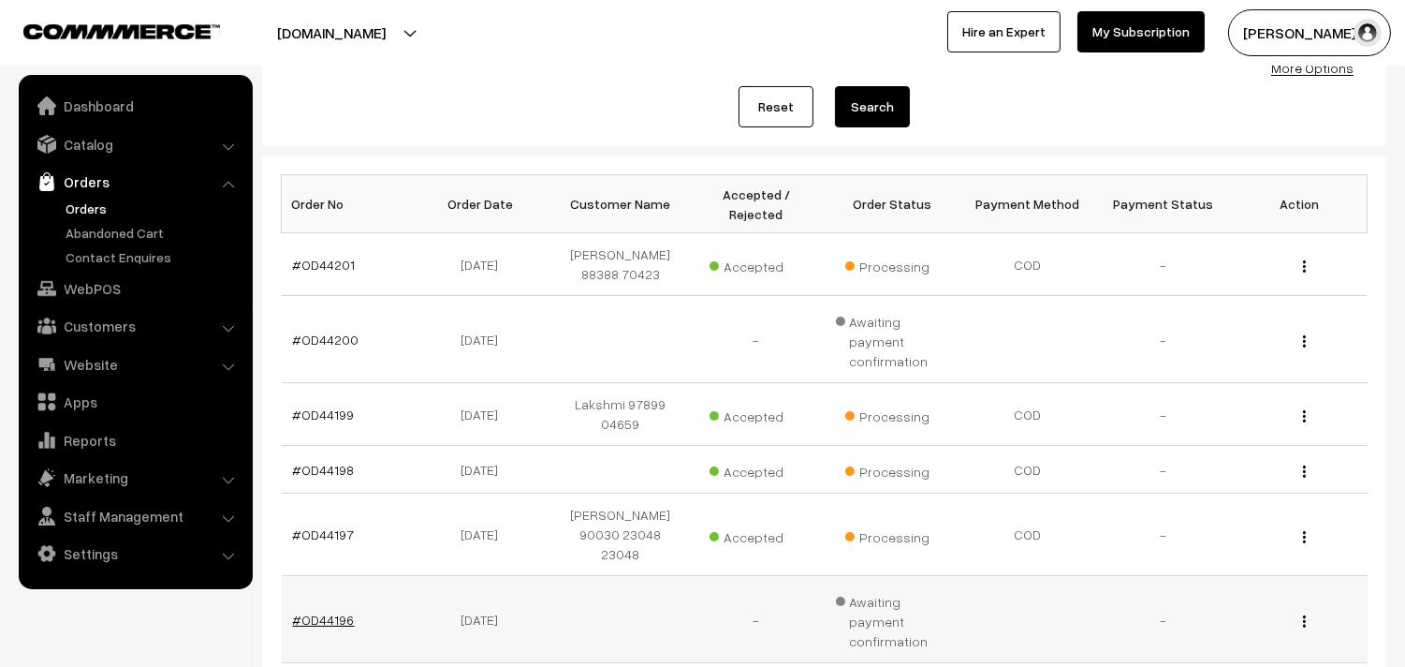
click at [337, 611] on link "#OD44196" at bounding box center [324, 619] width 62 height 16
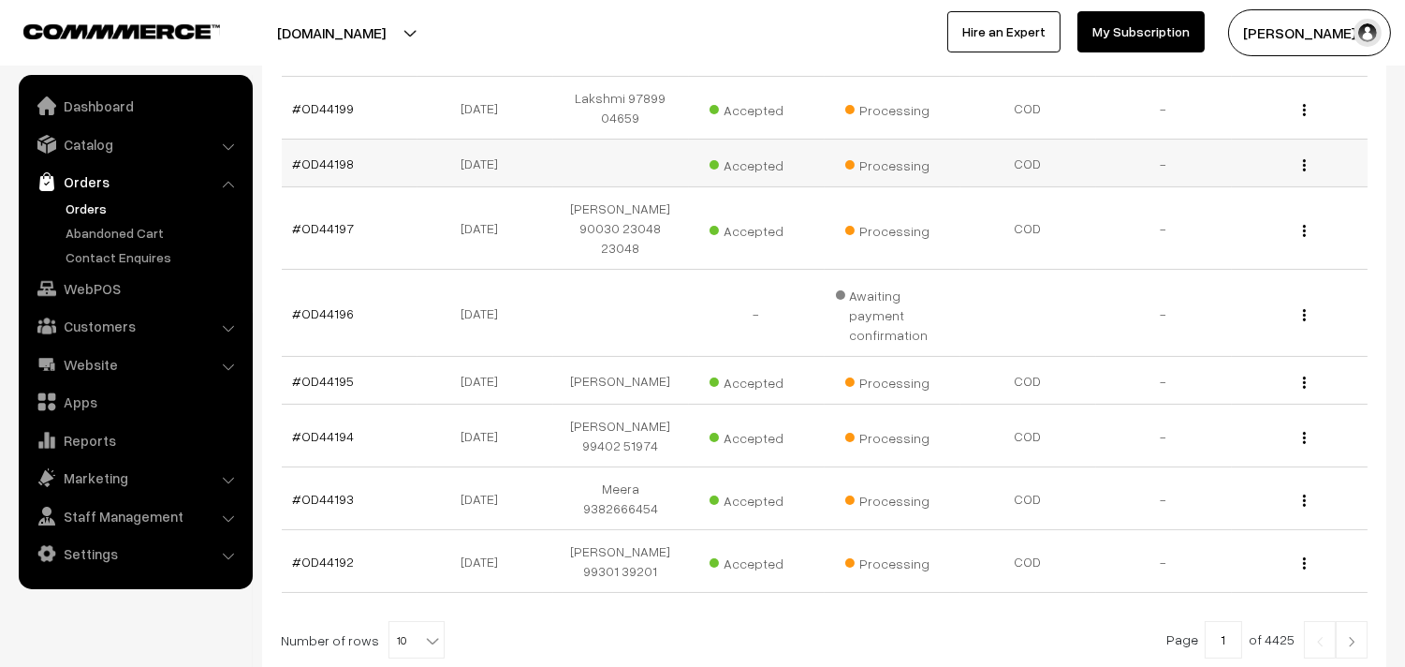
scroll to position [519, 0]
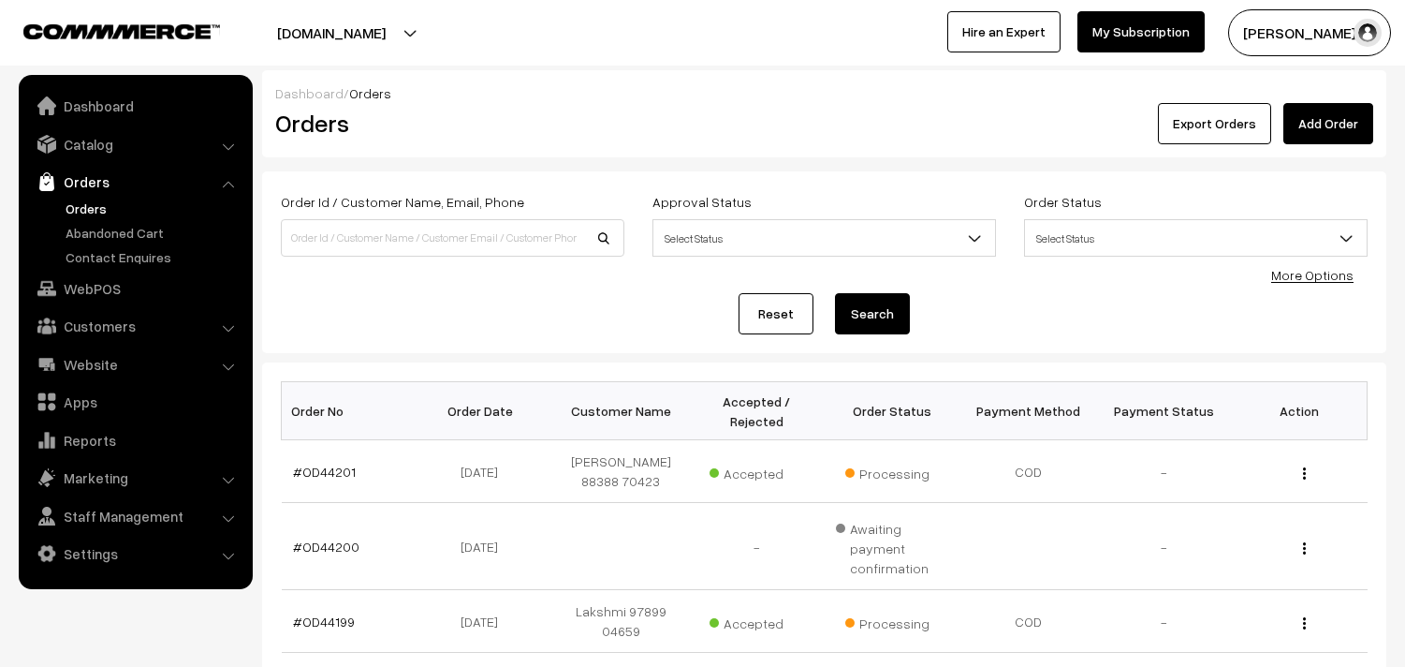
scroll to position [519, 0]
